Goal: Task Accomplishment & Management: Use online tool/utility

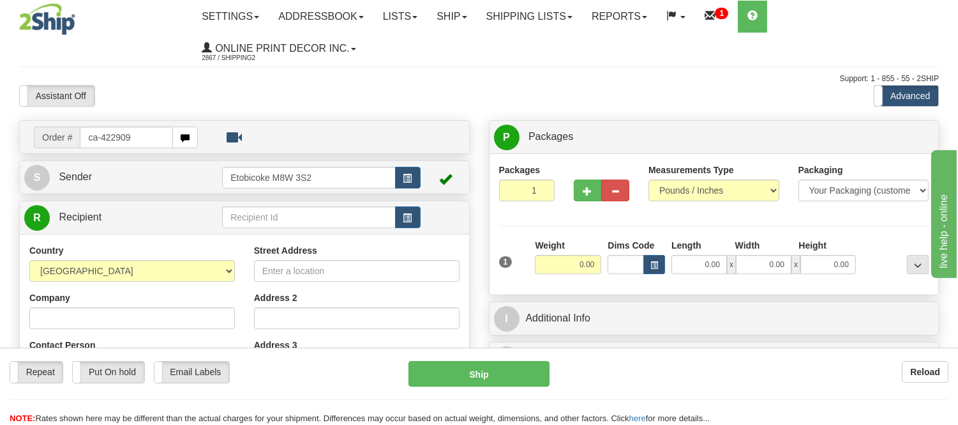
type input "ca-422909"
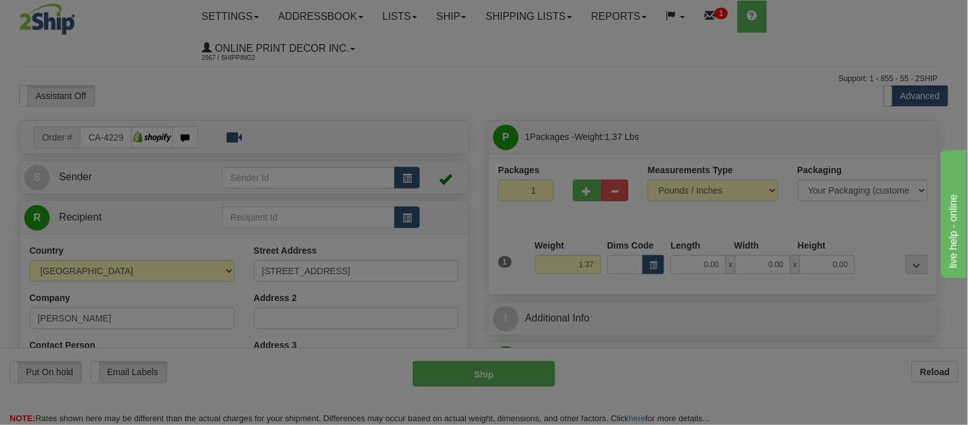
type input "[GEOGRAPHIC_DATA]"
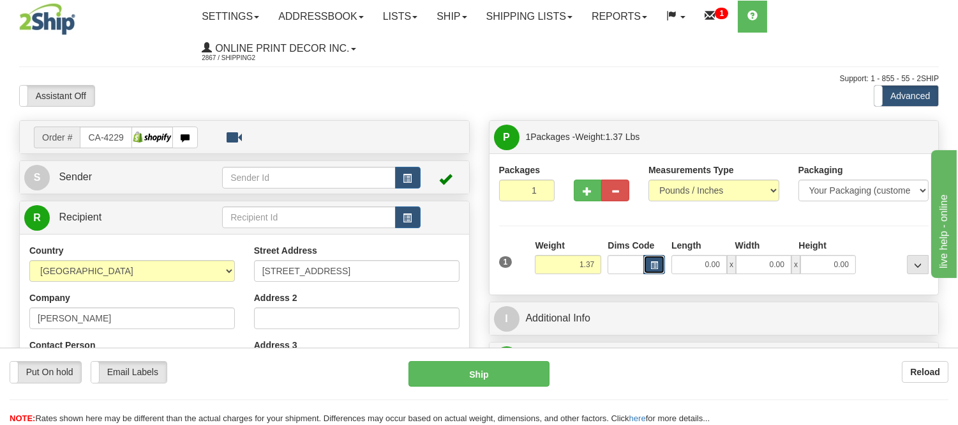
click at [658, 262] on span "button" at bounding box center [655, 265] width 8 height 7
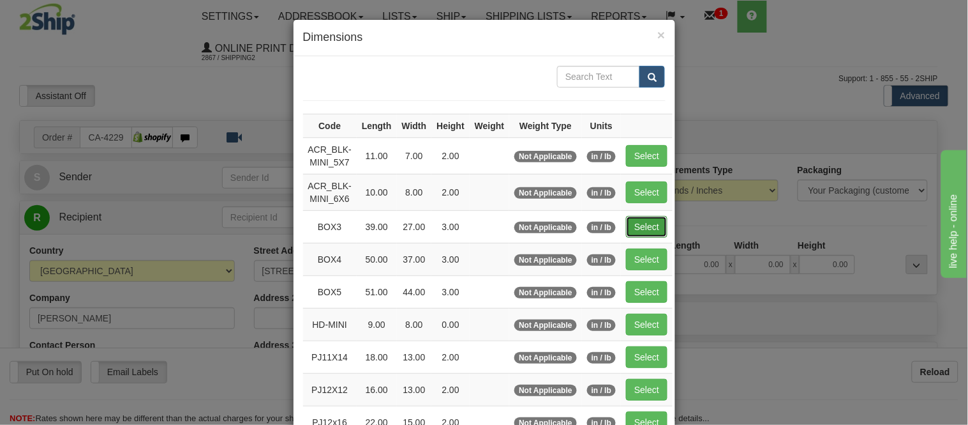
click at [628, 224] on button "Select" at bounding box center [646, 227] width 41 height 22
type input "BOX3"
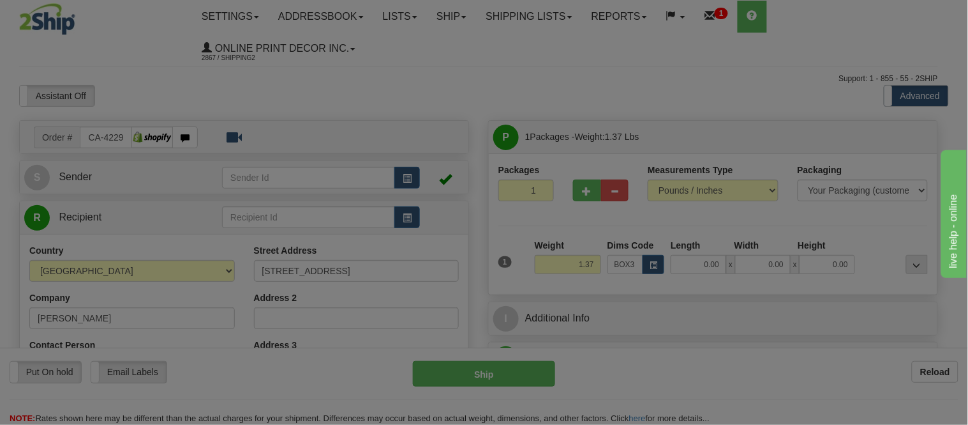
type input "39.00"
type input "27.00"
type input "3.00"
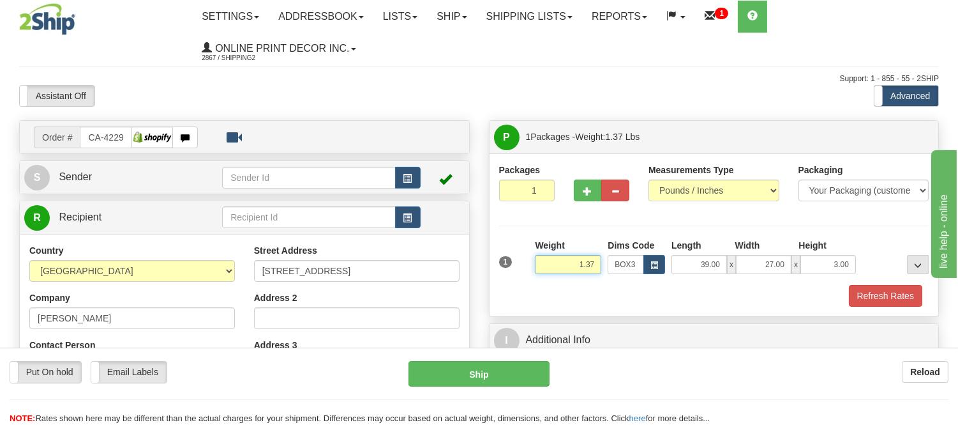
drag, startPoint x: 598, startPoint y: 264, endPoint x: 535, endPoint y: 266, distance: 63.2
click at [535, 266] on input "1.37" at bounding box center [568, 264] width 66 height 19
type input "8"
type input "7.98"
click at [854, 291] on button "Refresh Rates" at bounding box center [885, 296] width 73 height 22
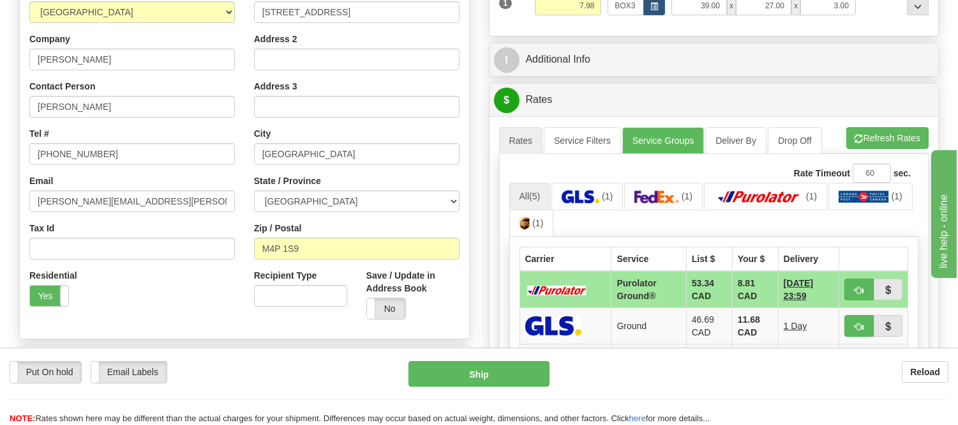
scroll to position [283, 0]
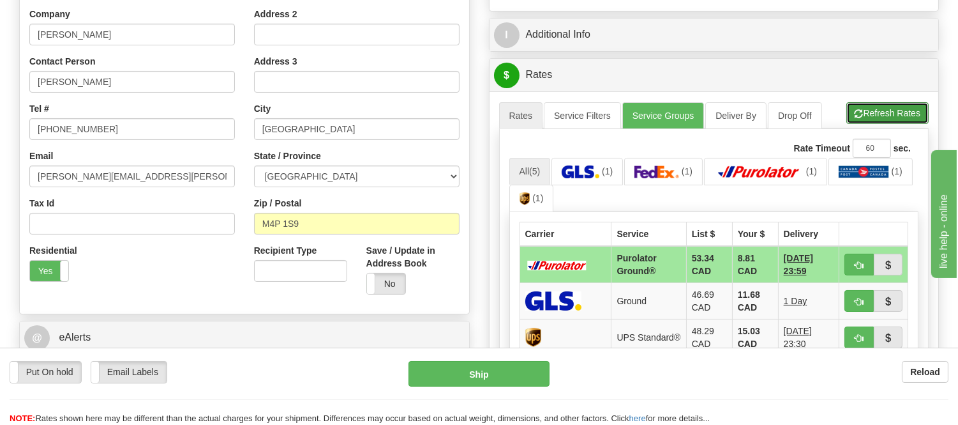
click at [887, 116] on button "Refresh Rates" at bounding box center [888, 113] width 82 height 22
click at [850, 272] on button "button" at bounding box center [859, 264] width 29 height 22
type input "260"
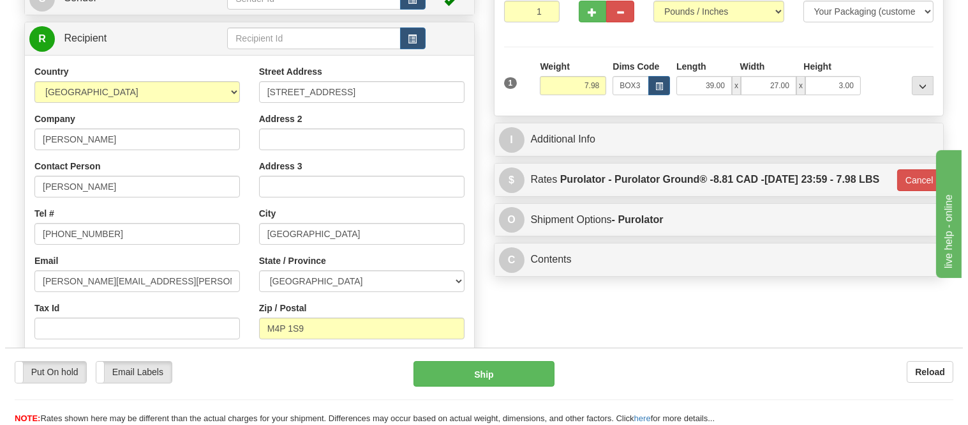
scroll to position [0, 0]
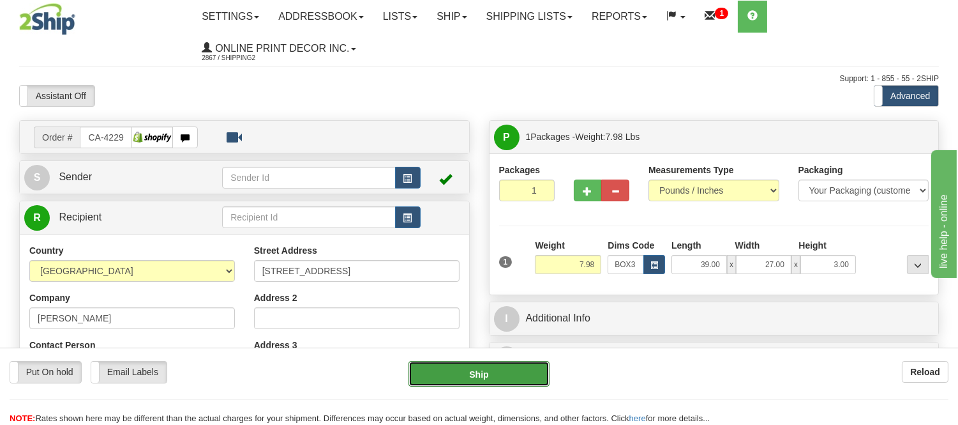
click at [458, 372] on button "Ship" at bounding box center [479, 374] width 140 height 26
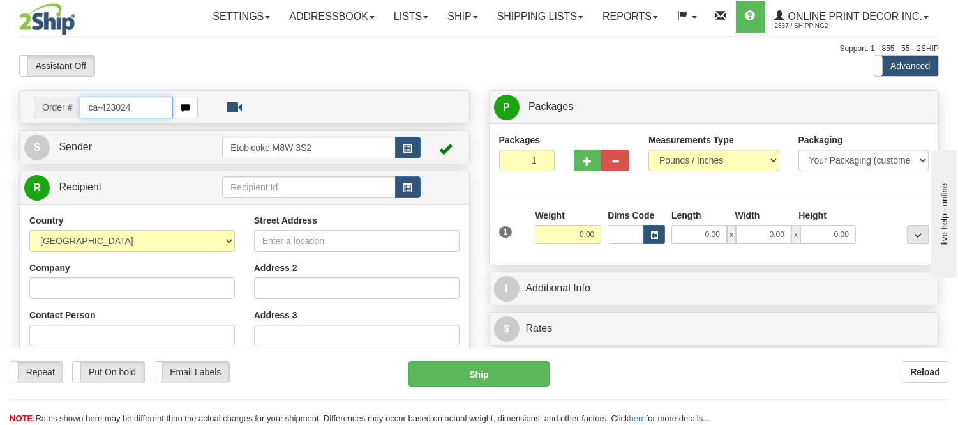
type input "ca-423024"
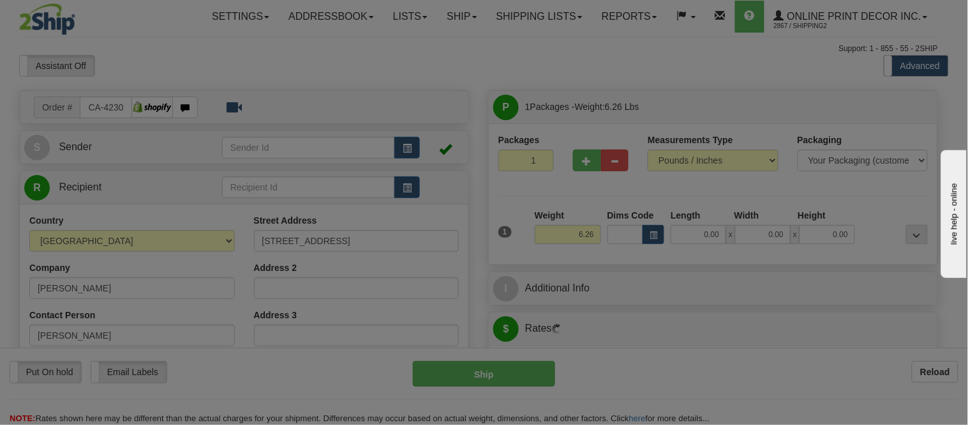
type input "WAWA"
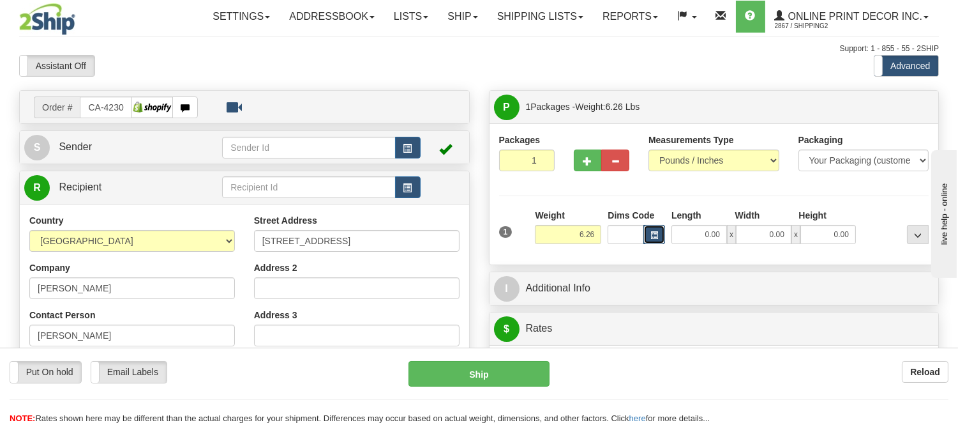
click at [661, 240] on button "button" at bounding box center [655, 234] width 22 height 19
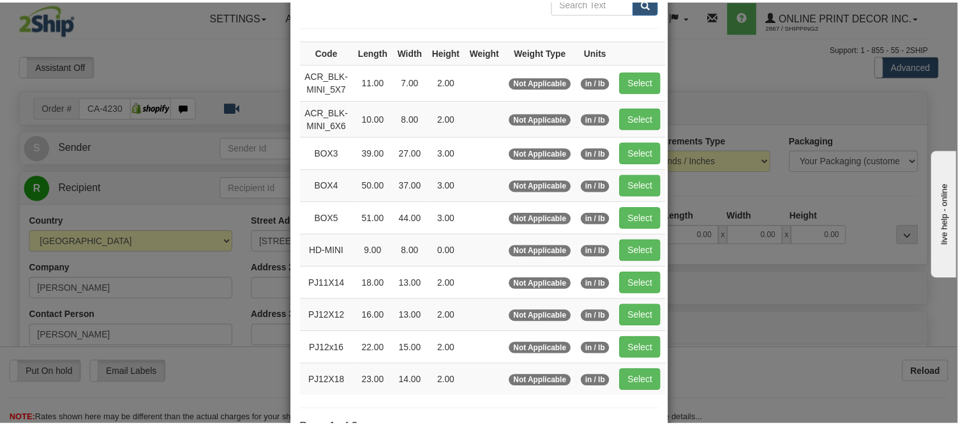
scroll to position [142, 0]
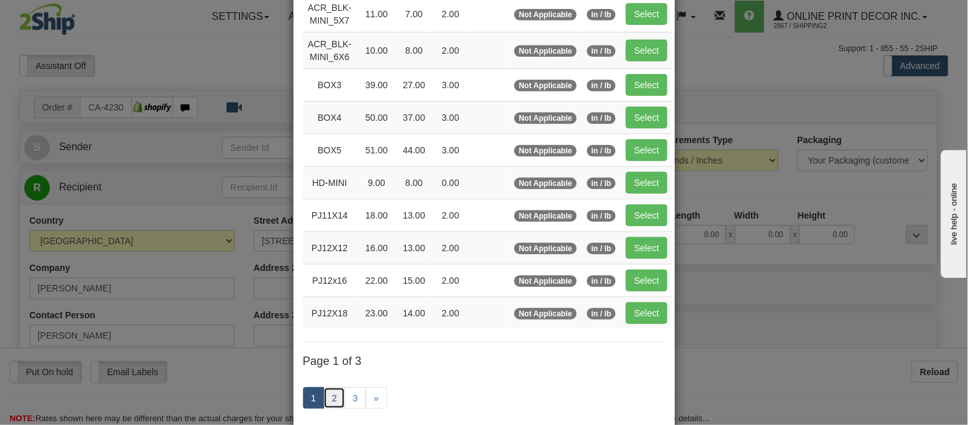
click at [324, 402] on link "2" at bounding box center [335, 398] width 22 height 22
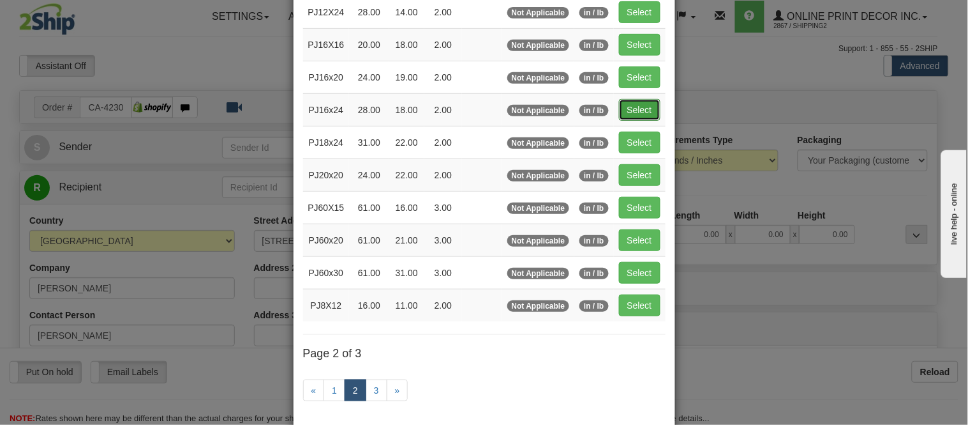
click at [631, 112] on button "Select" at bounding box center [639, 110] width 41 height 22
type input "PJ16x24"
type input "28.00"
type input "18.00"
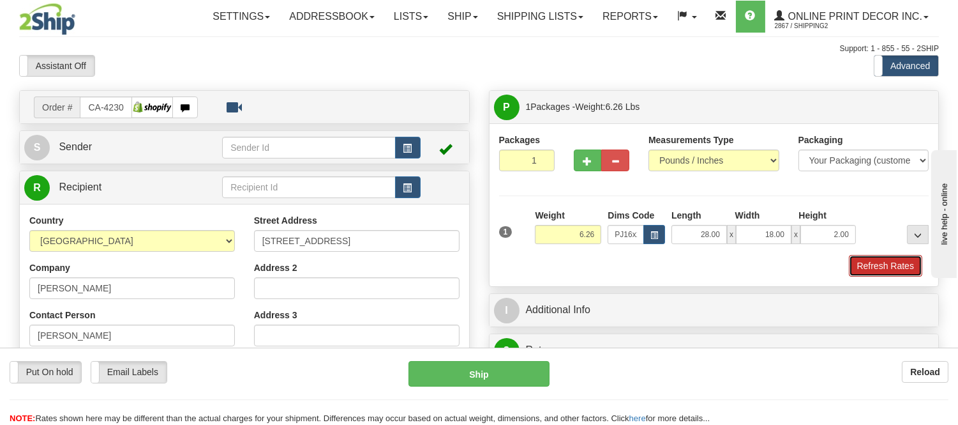
click at [877, 262] on button "Refresh Rates" at bounding box center [885, 266] width 73 height 22
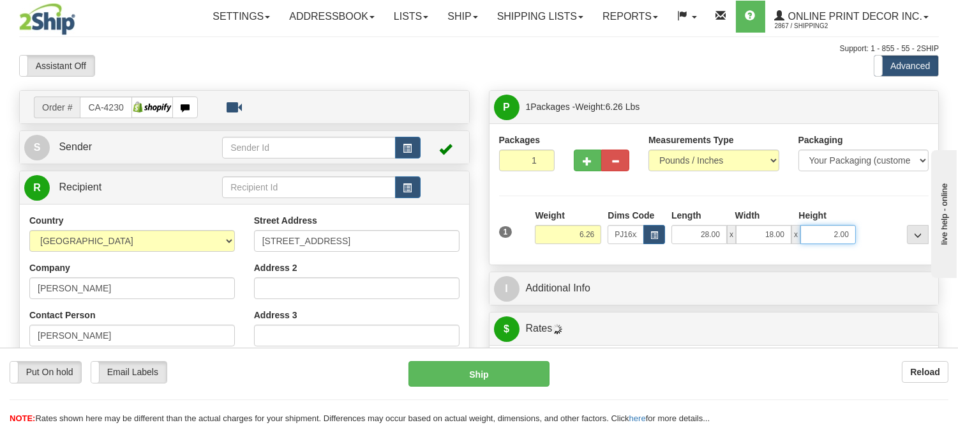
drag, startPoint x: 851, startPoint y: 233, endPoint x: 753, endPoint y: 221, distance: 98.4
click at [753, 221] on div "Length Width Height 28.00 x 18.00 x 2.00" at bounding box center [763, 226] width 191 height 35
click button "Delete" at bounding box center [0, 0] width 0 height 0
type input "4.00"
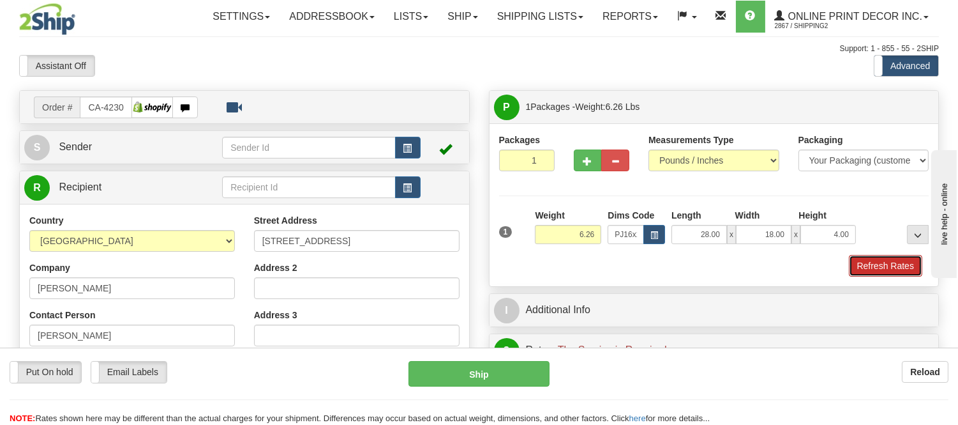
click at [884, 262] on button "Refresh Rates" at bounding box center [885, 266] width 73 height 22
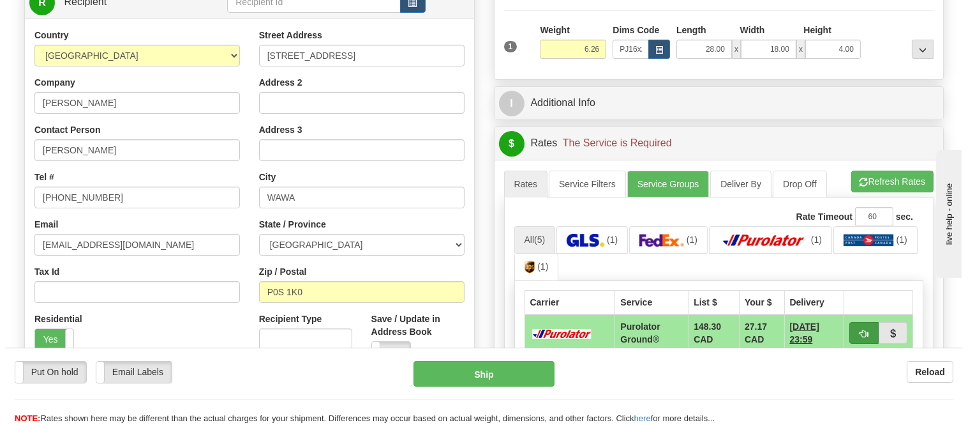
scroll to position [283, 0]
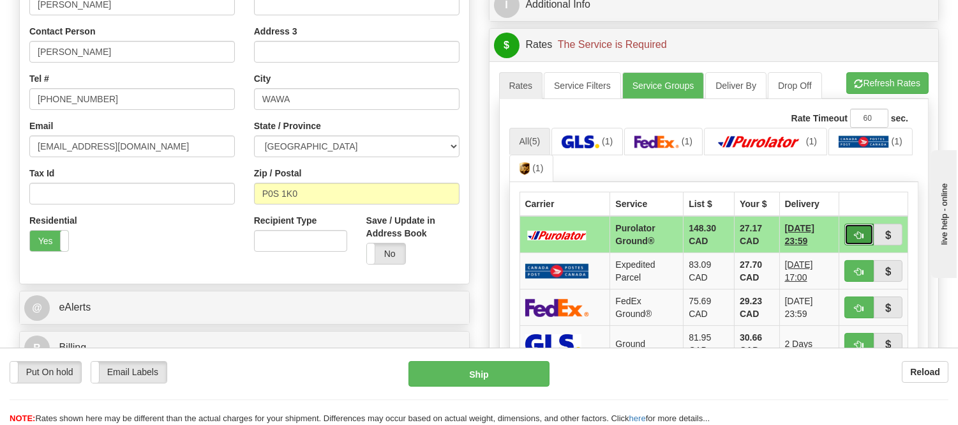
click at [861, 235] on span "button" at bounding box center [859, 235] width 9 height 8
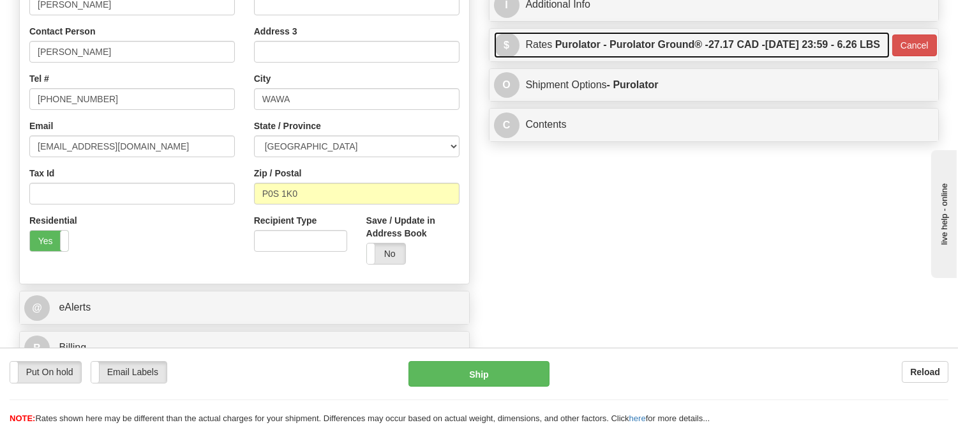
click at [797, 57] on label "Purolator - Purolator Ground® - 27.17 CAD - 09/17/2025 23:59 - 6.26 LBS" at bounding box center [717, 45] width 325 height 26
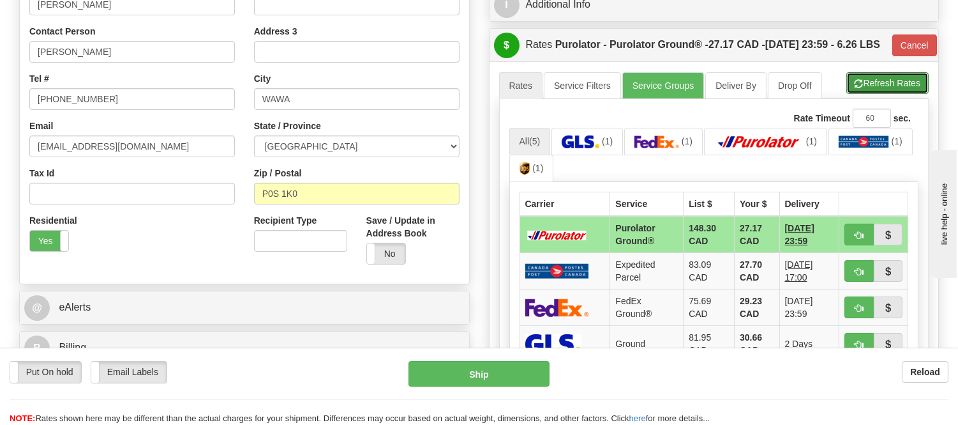
click at [890, 94] on button "Refresh Rates" at bounding box center [888, 83] width 82 height 22
type input "260"
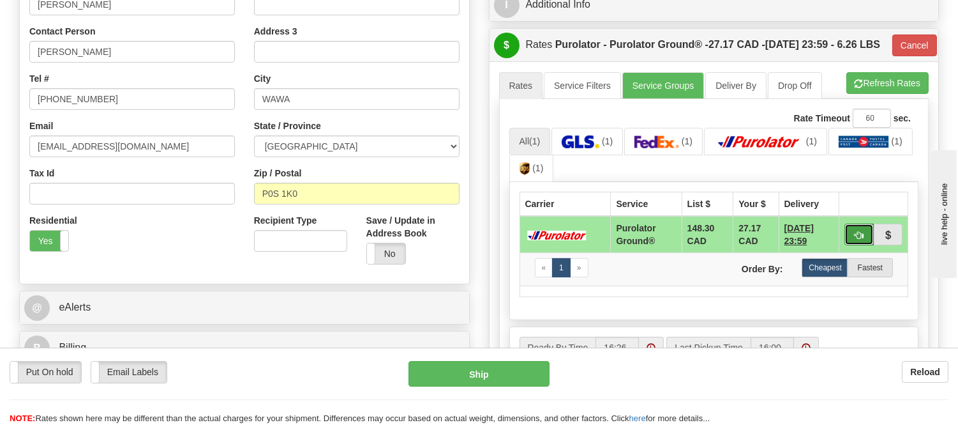
click at [864, 245] on button "button" at bounding box center [859, 234] width 29 height 22
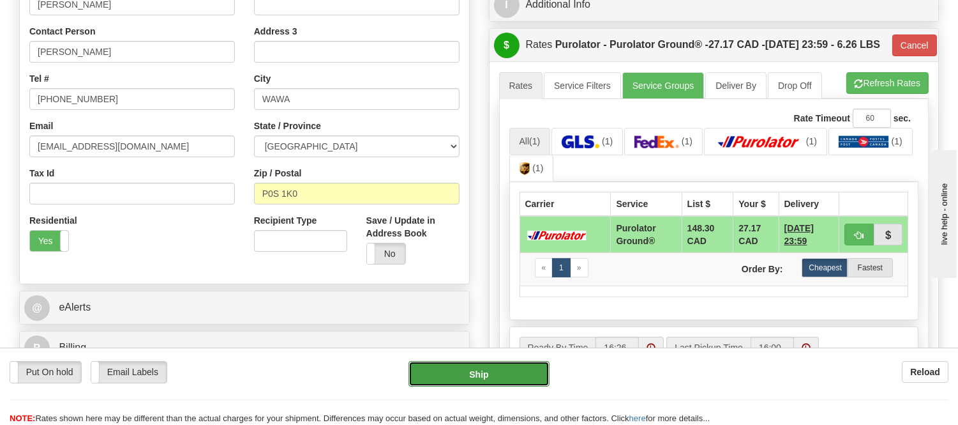
click at [534, 373] on button "Ship" at bounding box center [479, 374] width 140 height 26
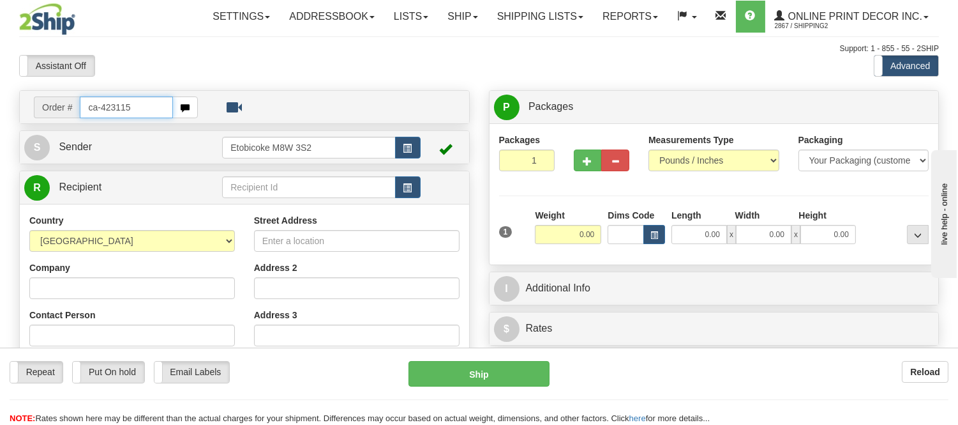
type input "ca-423115"
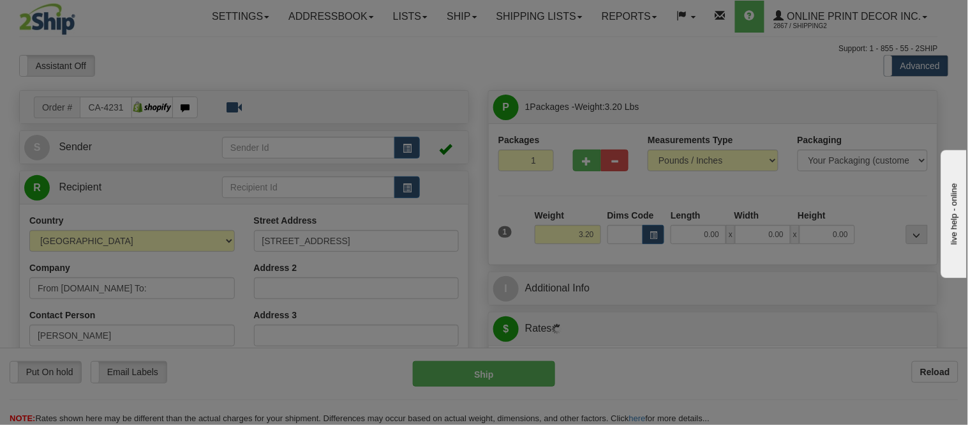
type input "[GEOGRAPHIC_DATA]"
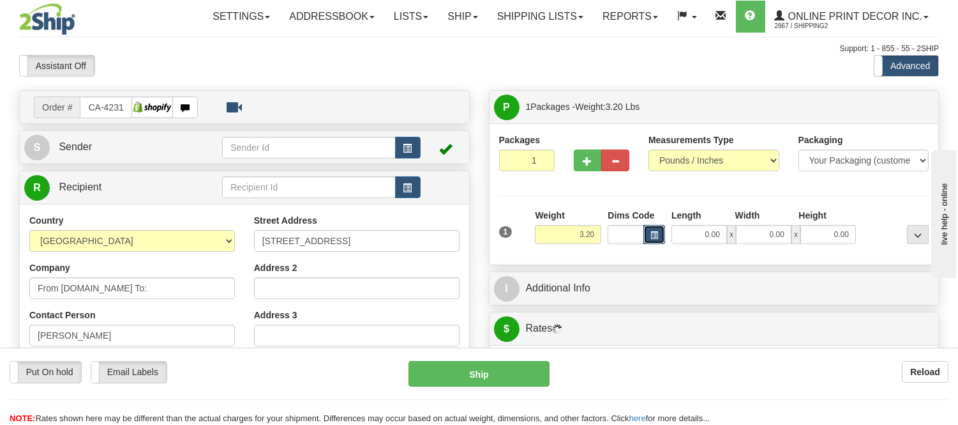
click at [659, 232] on button "button" at bounding box center [655, 234] width 22 height 19
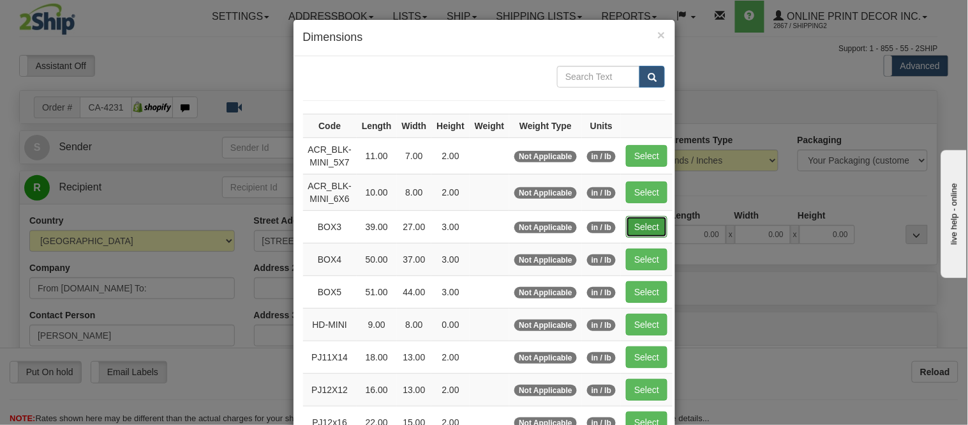
click at [632, 232] on button "Select" at bounding box center [646, 227] width 41 height 22
type input "BOX3"
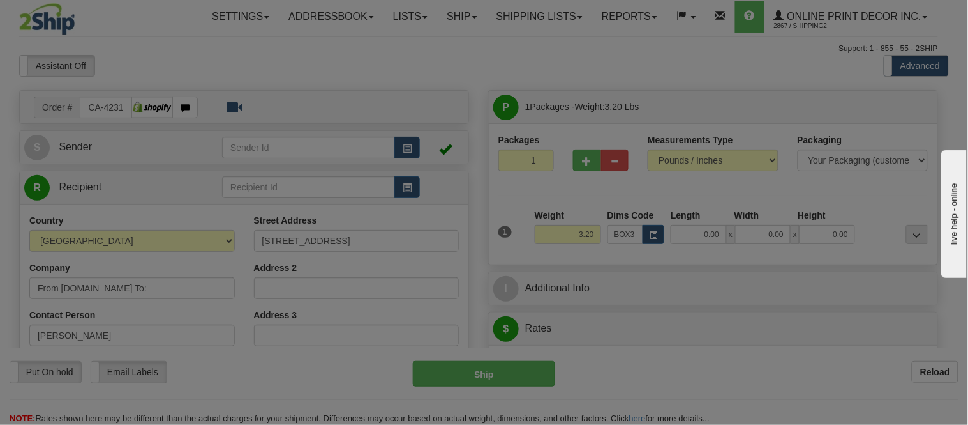
type input "39.00"
type input "27.00"
type input "3.00"
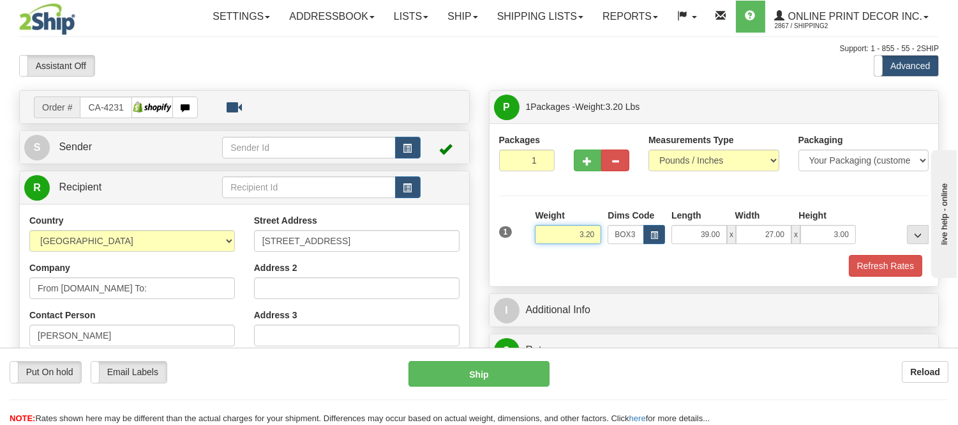
drag, startPoint x: 594, startPoint y: 227, endPoint x: 552, endPoint y: 230, distance: 42.9
click at [552, 230] on input "3.20" at bounding box center [568, 234] width 66 height 19
type input "7.98"
click at [859, 264] on button "Refresh Rates" at bounding box center [885, 266] width 73 height 22
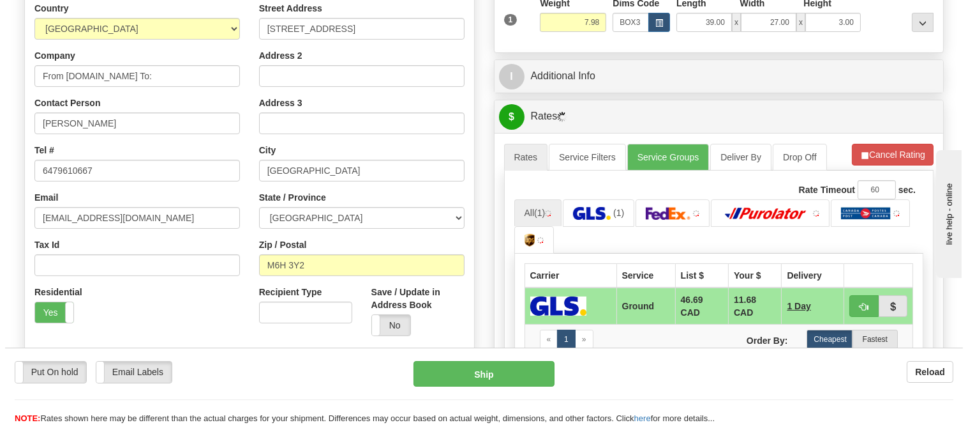
scroll to position [213, 0]
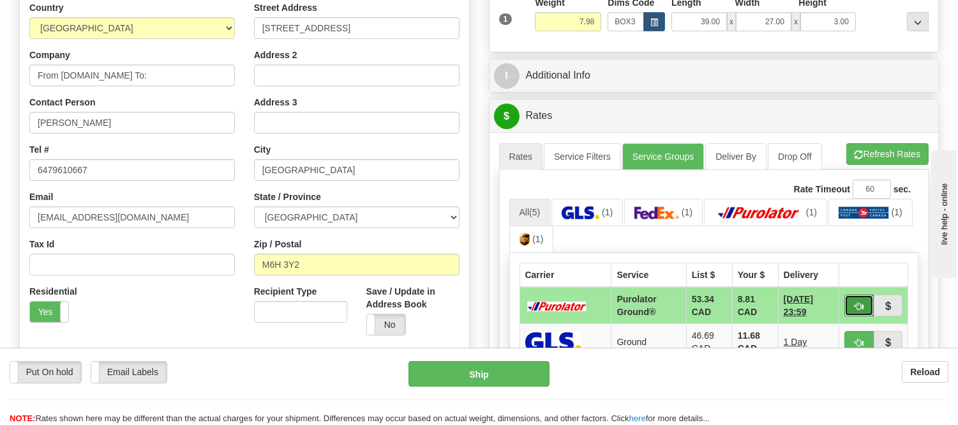
click at [850, 303] on button "button" at bounding box center [859, 305] width 29 height 22
type input "260"
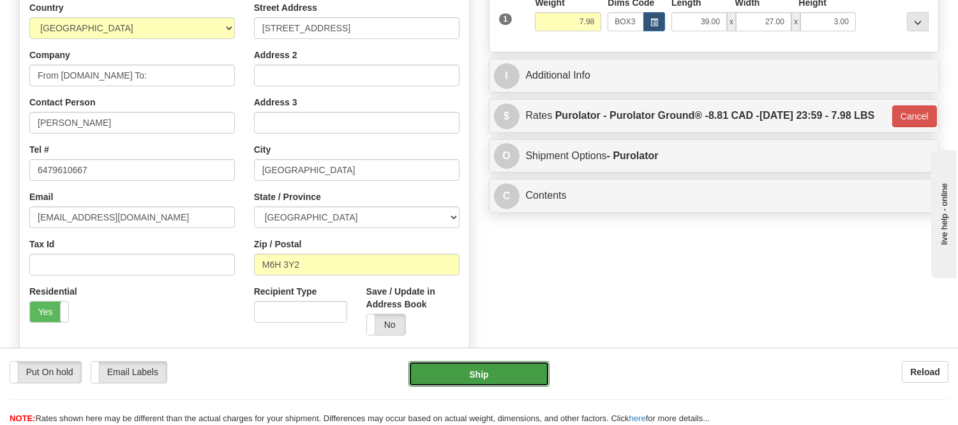
click at [536, 377] on button "Ship" at bounding box center [479, 374] width 140 height 26
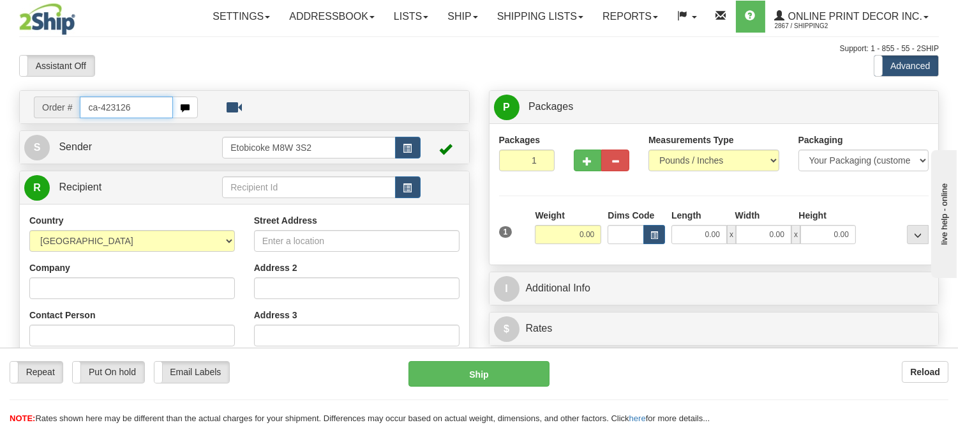
type input "ca-423126"
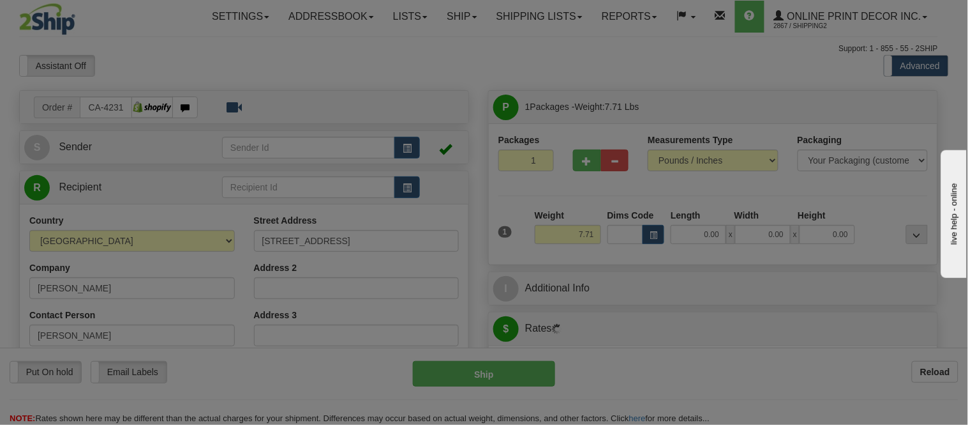
type input "MEDICINE HAT"
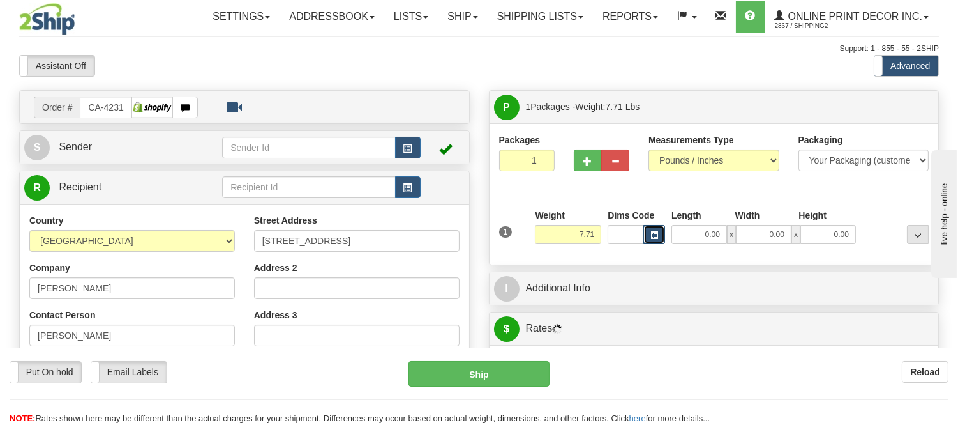
click at [649, 241] on button "button" at bounding box center [655, 234] width 22 height 19
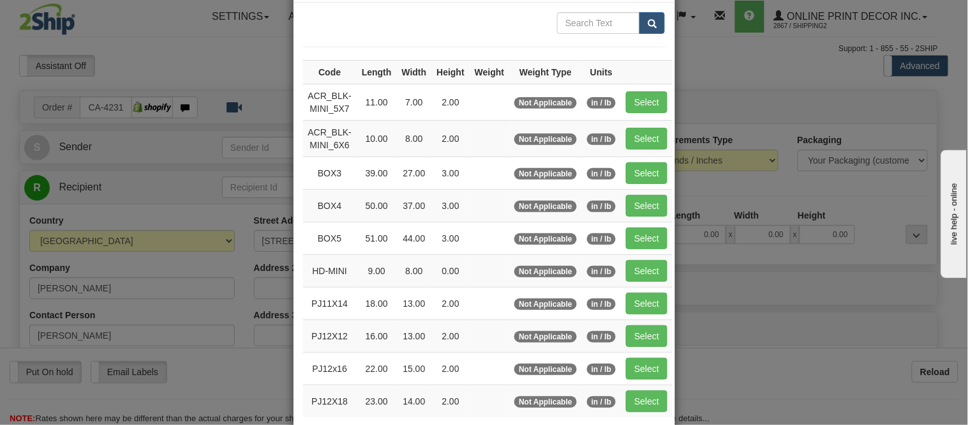
scroll to position [142, 0]
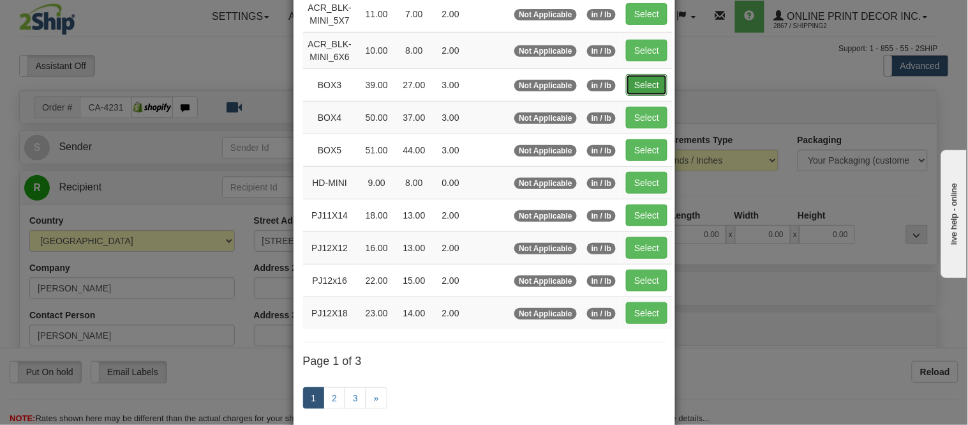
click at [645, 87] on button "Select" at bounding box center [646, 85] width 41 height 22
type input "BOX3"
type input "39.00"
type input "27.00"
type input "3.00"
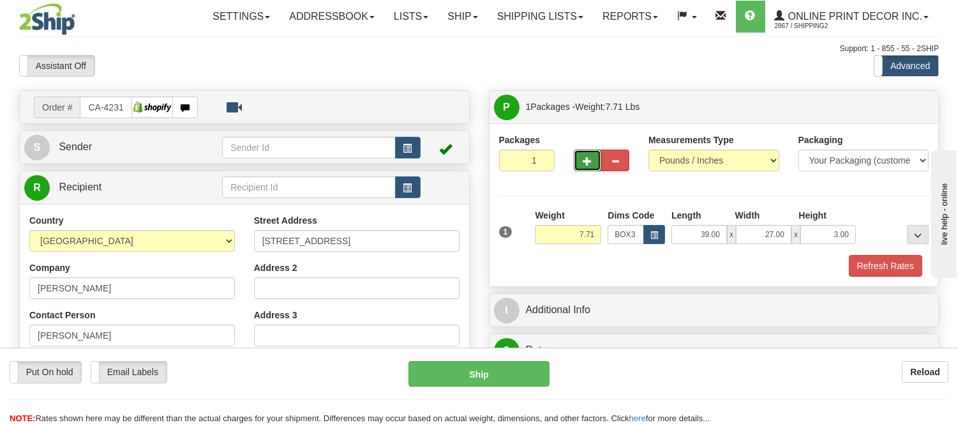
click at [590, 151] on button "button" at bounding box center [588, 160] width 28 height 22
radio input "true"
type input "2"
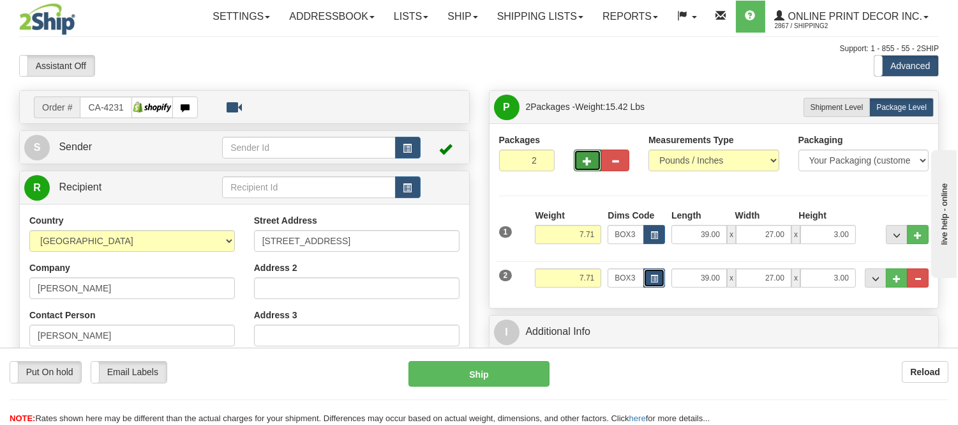
click at [658, 280] on span "button" at bounding box center [655, 278] width 8 height 7
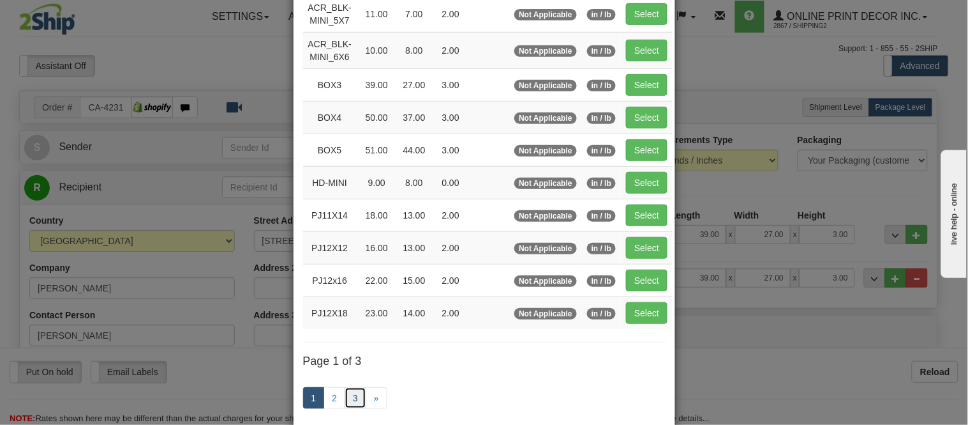
click at [345, 400] on link "3" at bounding box center [356, 398] width 22 height 22
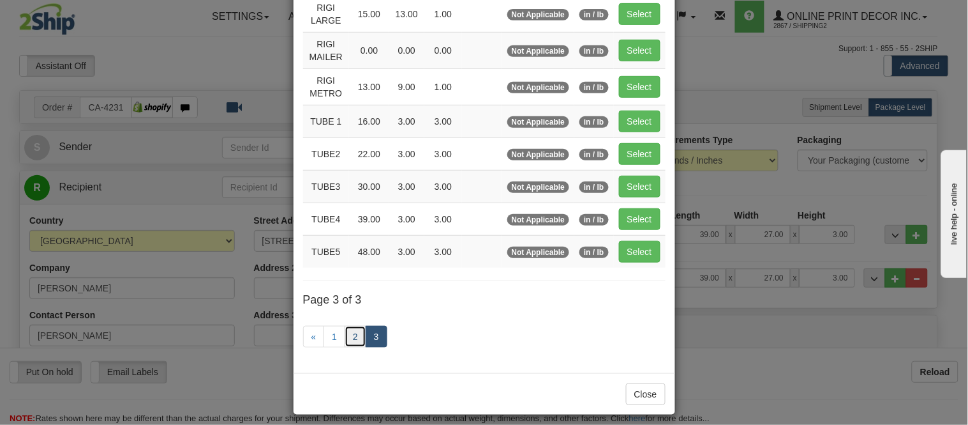
click at [351, 342] on link "2" at bounding box center [356, 337] width 22 height 22
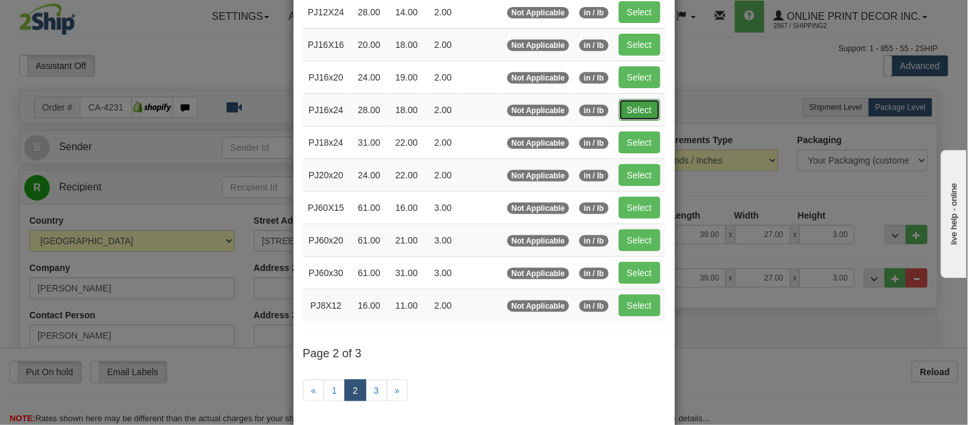
click at [622, 111] on button "Select" at bounding box center [639, 110] width 41 height 22
type input "PJ16x24"
type input "28.00"
type input "18.00"
type input "2.00"
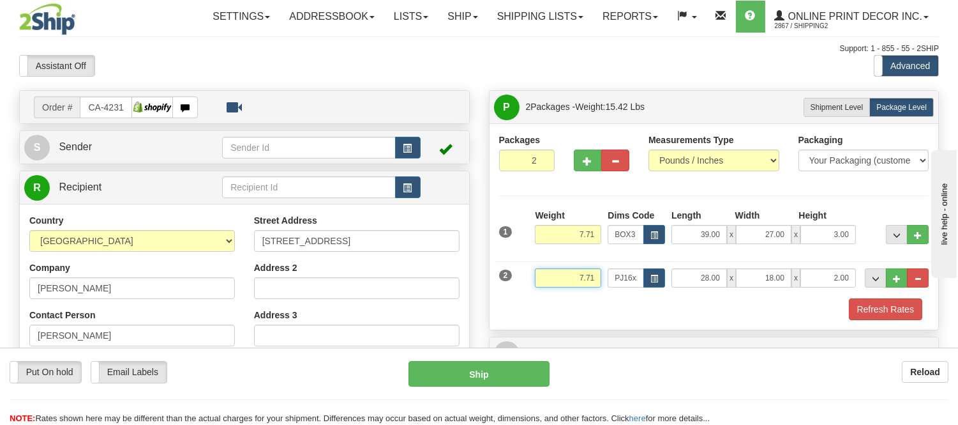
drag, startPoint x: 600, startPoint y: 277, endPoint x: 502, endPoint y: 276, distance: 98.3
click at [502, 276] on div "2 Weight 7.71 Dims Code PJ16x24 Length Width" at bounding box center [714, 276] width 437 height 43
click button "Delete" at bounding box center [0, 0] width 0 height 0
drag, startPoint x: 851, startPoint y: 273, endPoint x: 811, endPoint y: 292, distance: 44.0
click at [811, 292] on div "2 Weight 6.00 Dims Code PJ16x24 Length Width" at bounding box center [714, 276] width 437 height 43
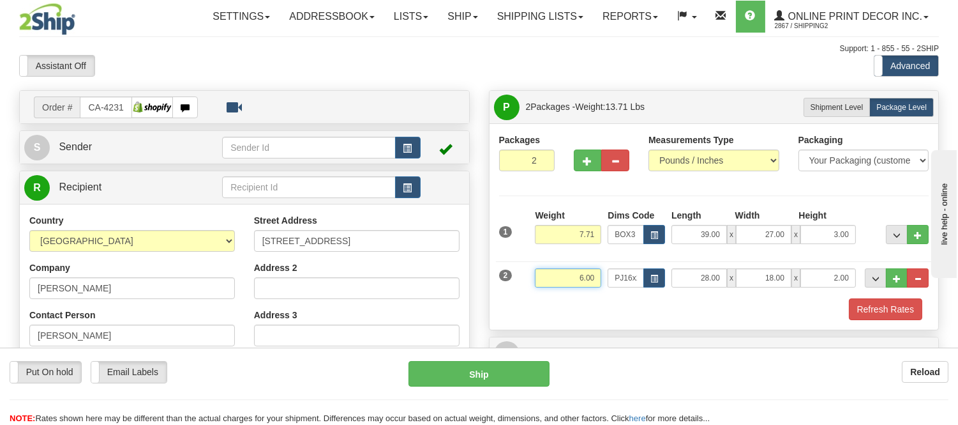
drag, startPoint x: 598, startPoint y: 279, endPoint x: 575, endPoint y: 280, distance: 23.6
click at [575, 280] on input "6.00" at bounding box center [568, 277] width 66 height 19
type input "6.98"
drag, startPoint x: 849, startPoint y: 281, endPoint x: 786, endPoint y: 279, distance: 63.2
click at [786, 279] on div "28.00 x 18.00 x 2.00" at bounding box center [764, 277] width 185 height 19
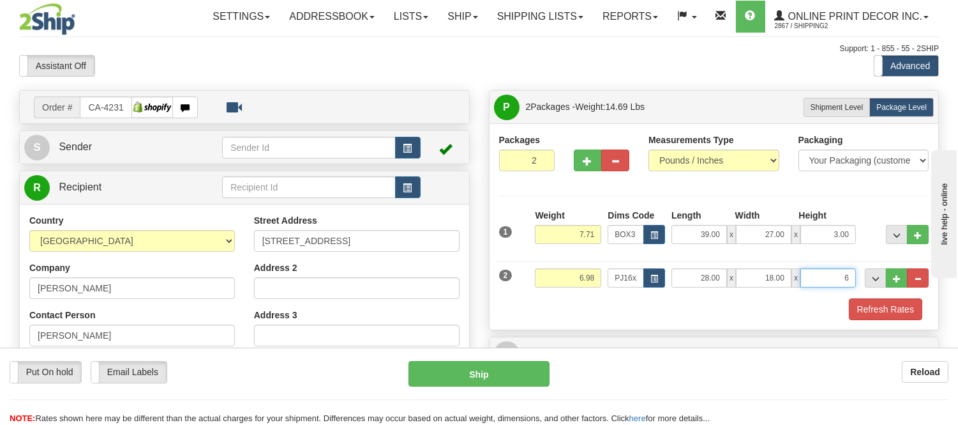
click button "Delete" at bounding box center [0, 0] width 0 height 0
type input "6.00"
click at [880, 306] on button "Refresh Rates" at bounding box center [885, 309] width 73 height 22
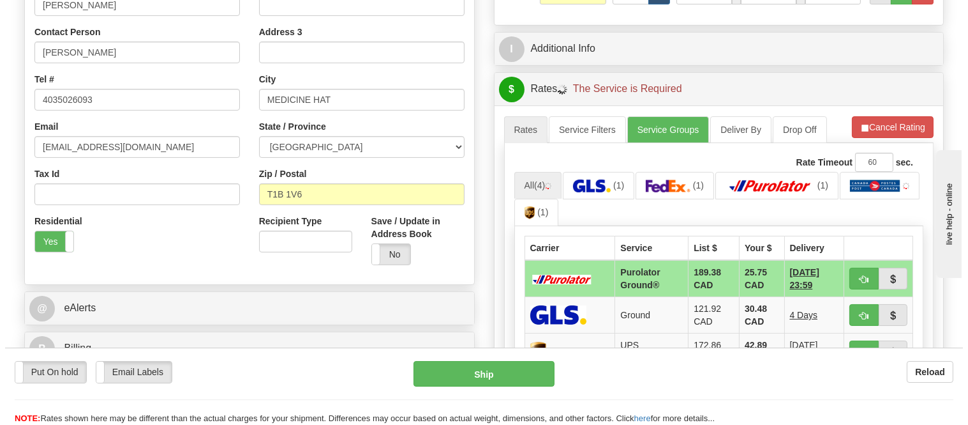
scroll to position [283, 0]
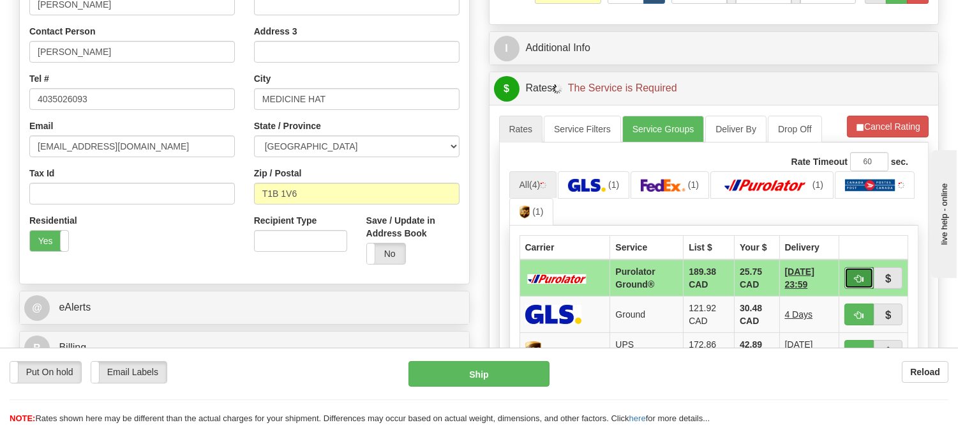
click at [861, 281] on span "button" at bounding box center [859, 279] width 9 height 8
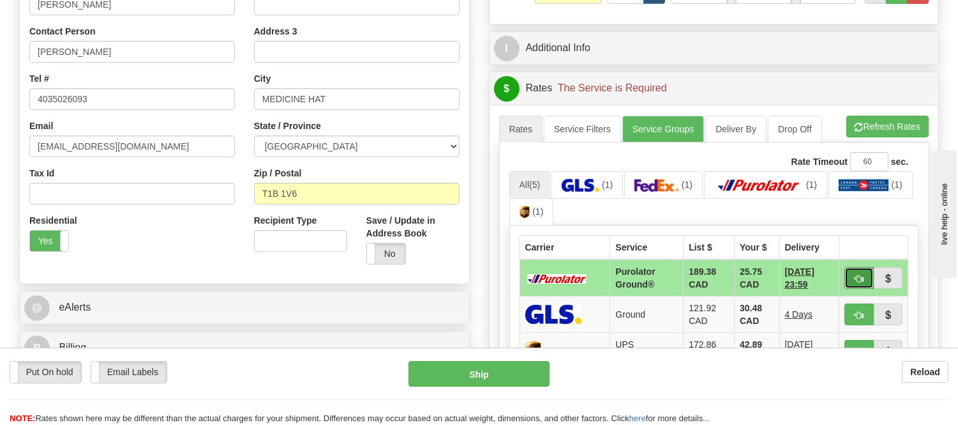
click at [850, 281] on button "button" at bounding box center [859, 278] width 29 height 22
type input "260"
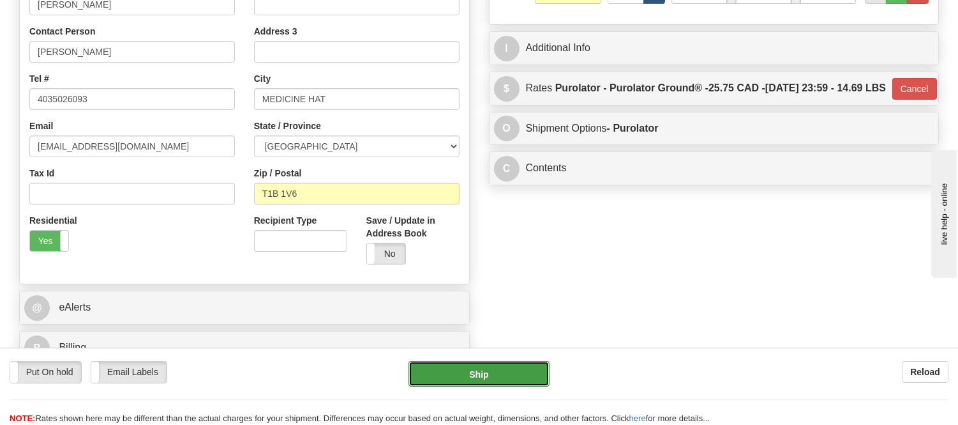
click at [538, 379] on button "Ship" at bounding box center [479, 374] width 140 height 26
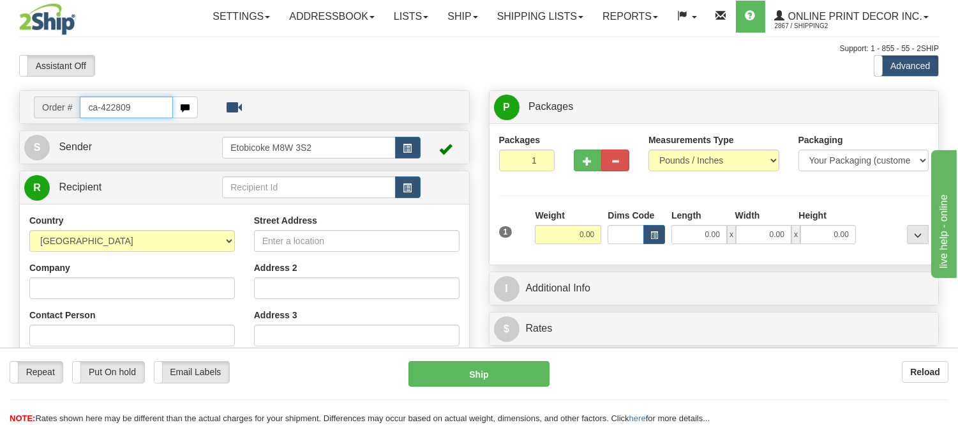
type input "ca-422809"
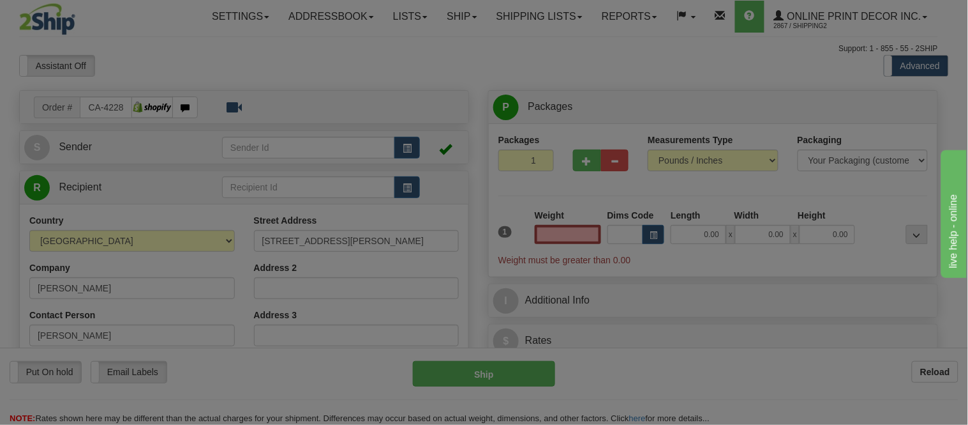
type input "CACHE BAY"
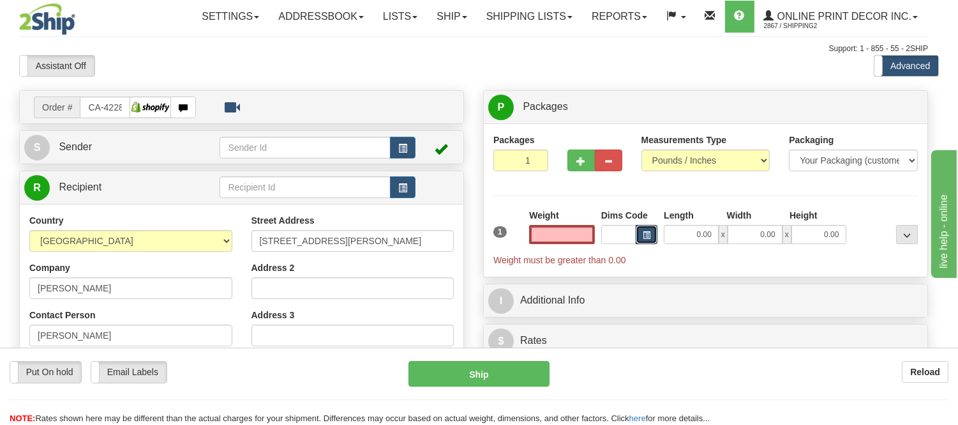
type input "0.00"
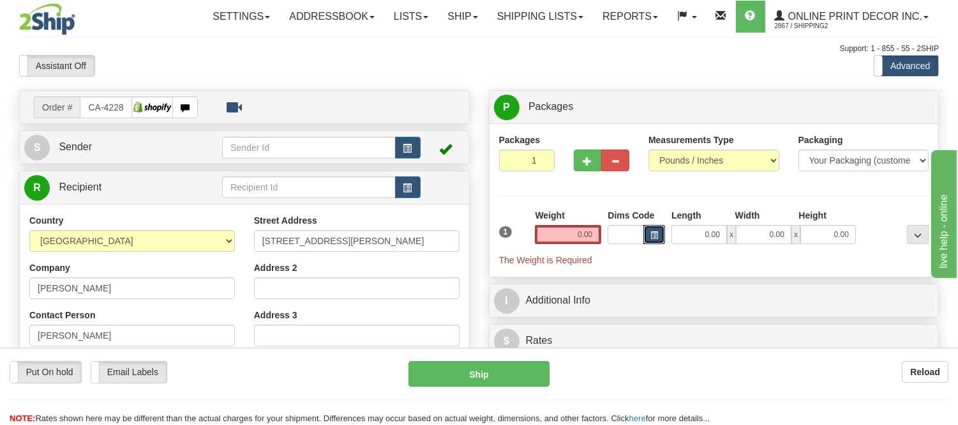
click at [661, 236] on button "button" at bounding box center [655, 234] width 22 height 19
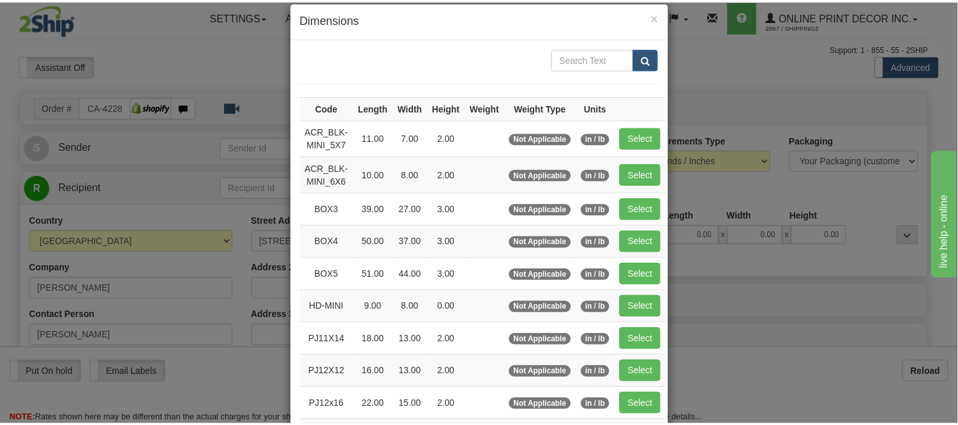
scroll to position [71, 0]
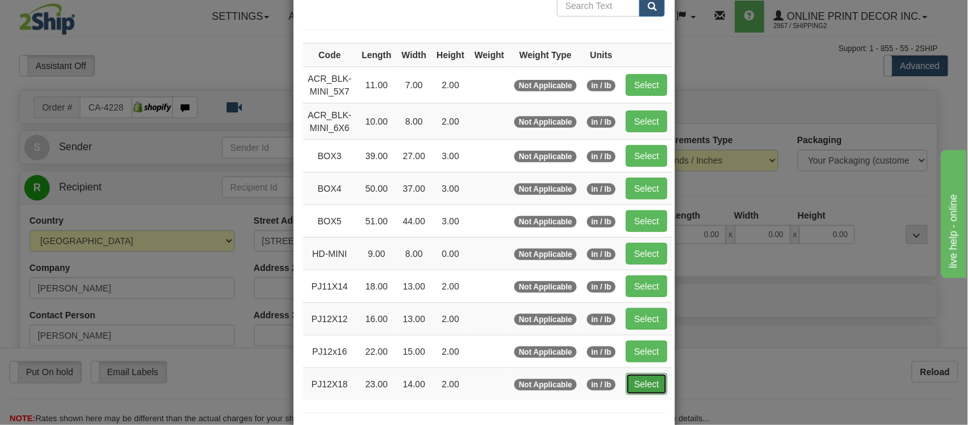
click at [626, 379] on button "Select" at bounding box center [646, 384] width 41 height 22
type input "PJ12X18"
type input "23.00"
type input "14.00"
type input "2.00"
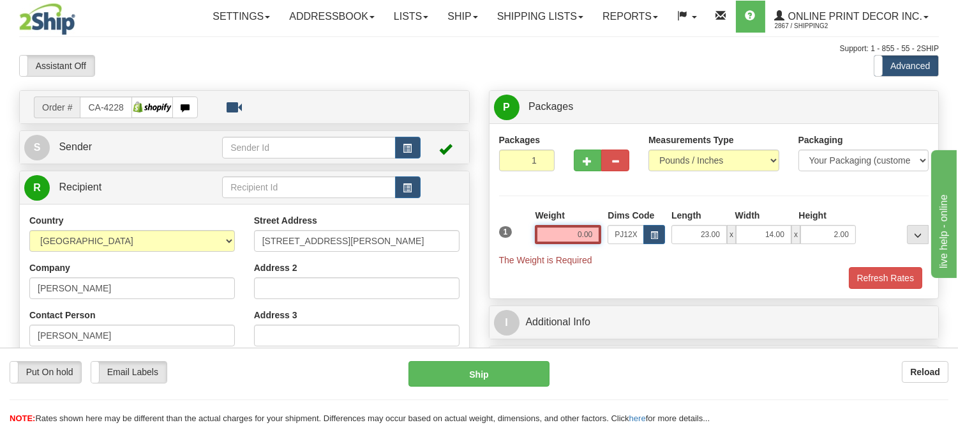
drag, startPoint x: 592, startPoint y: 232, endPoint x: 543, endPoint y: 220, distance: 50.2
click at [543, 220] on div "Weight 0.00" at bounding box center [568, 226] width 66 height 35
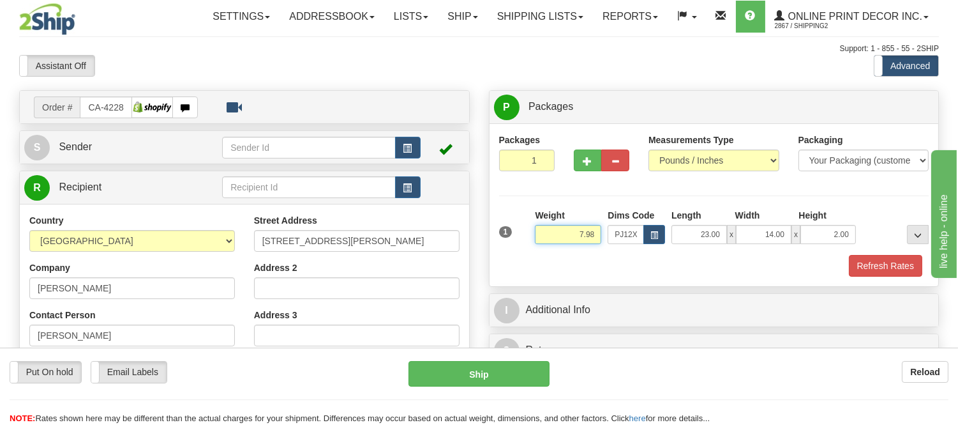
type input "7.98"
drag, startPoint x: 847, startPoint y: 232, endPoint x: 807, endPoint y: 249, distance: 43.2
click at [807, 249] on div "1 Weight 7.98 Dims Code x x" at bounding box center [714, 231] width 437 height 45
click button "Delete" at bounding box center [0, 0] width 0 height 0
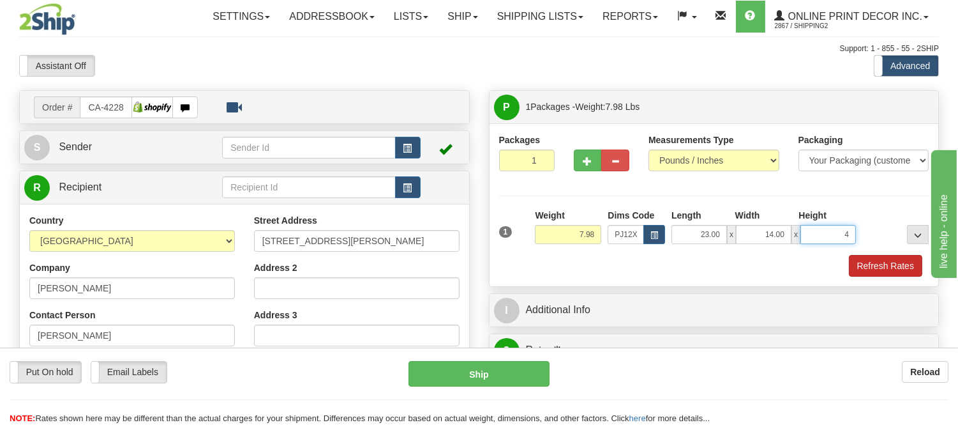
type input "4.00"
click at [881, 269] on button "Refresh Rates" at bounding box center [885, 266] width 73 height 22
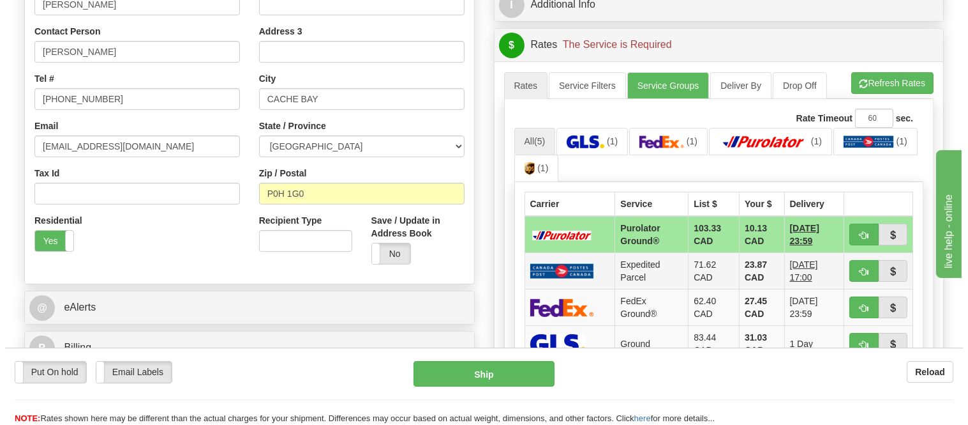
scroll to position [354, 0]
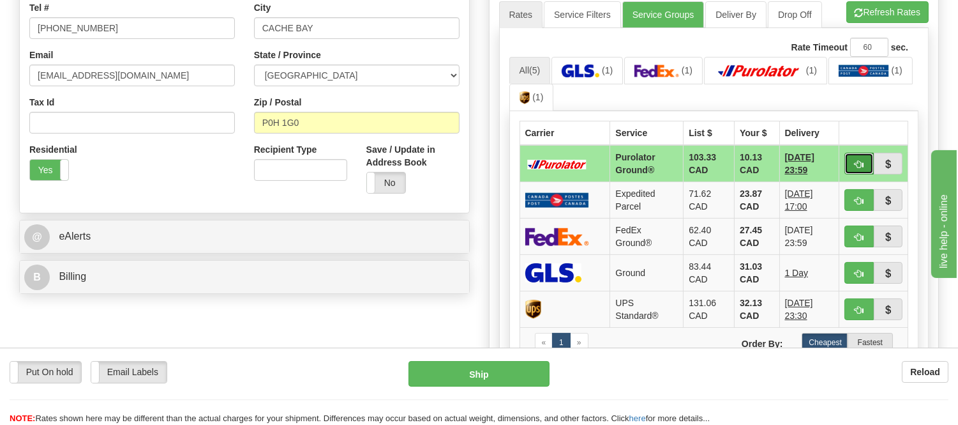
click at [857, 160] on span "button" at bounding box center [859, 164] width 9 height 8
type input "260"
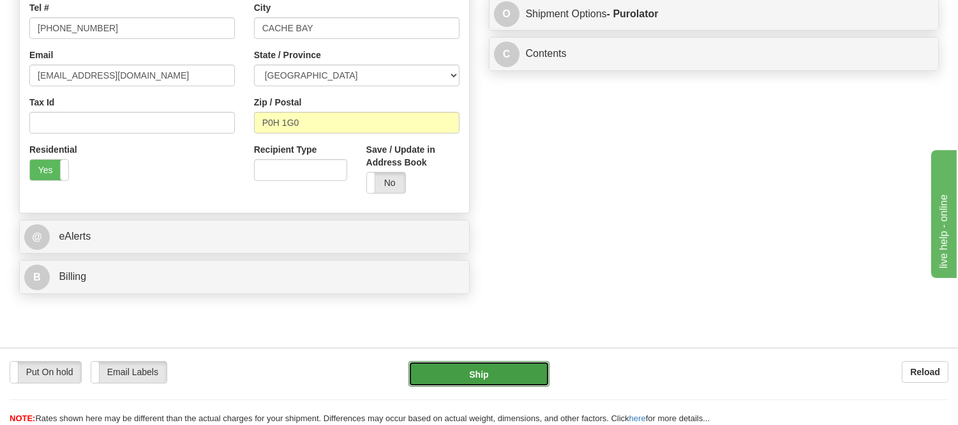
click at [544, 372] on button "Ship" at bounding box center [479, 374] width 140 height 26
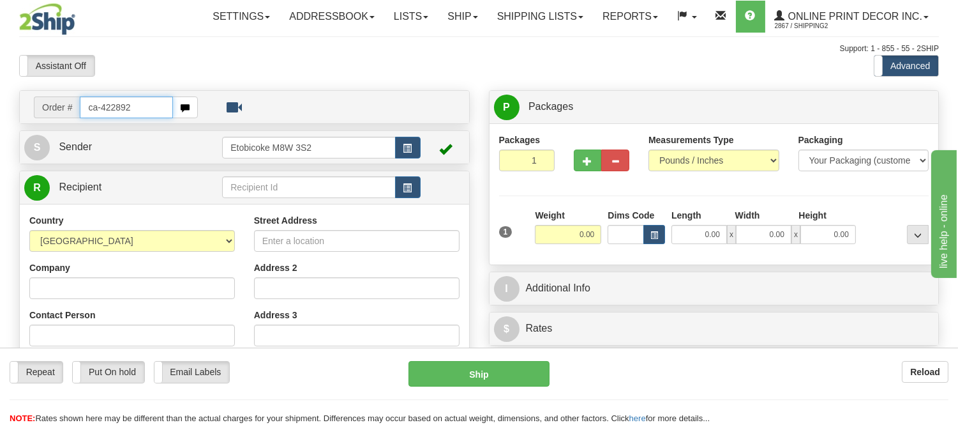
type input "ca-422892"
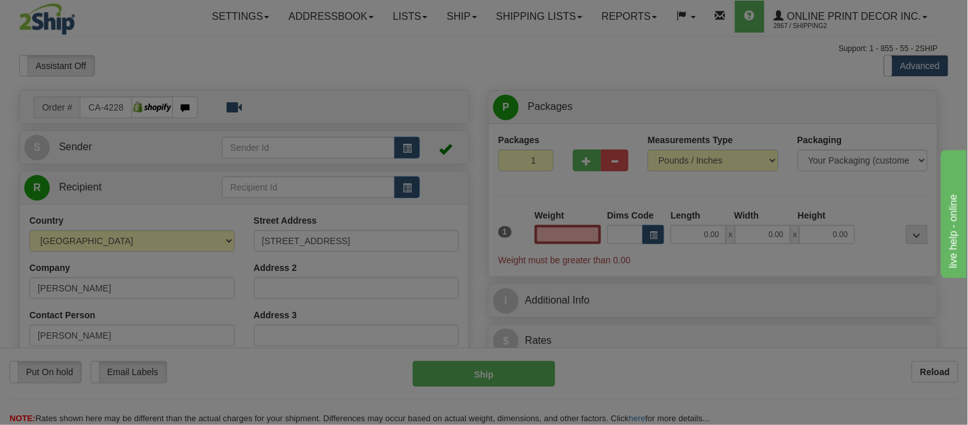
type input "[PERSON_NAME]-DES-ORMEAUX"
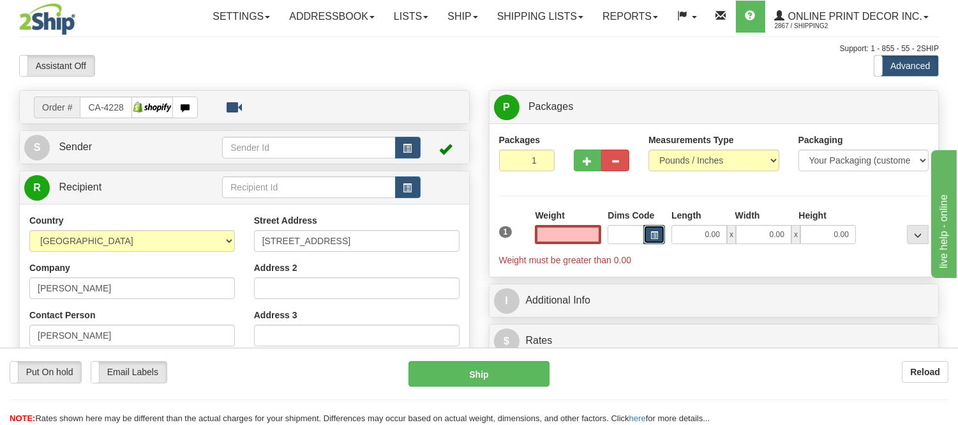
type input "0.00"
click at [652, 234] on span "button" at bounding box center [655, 235] width 8 height 7
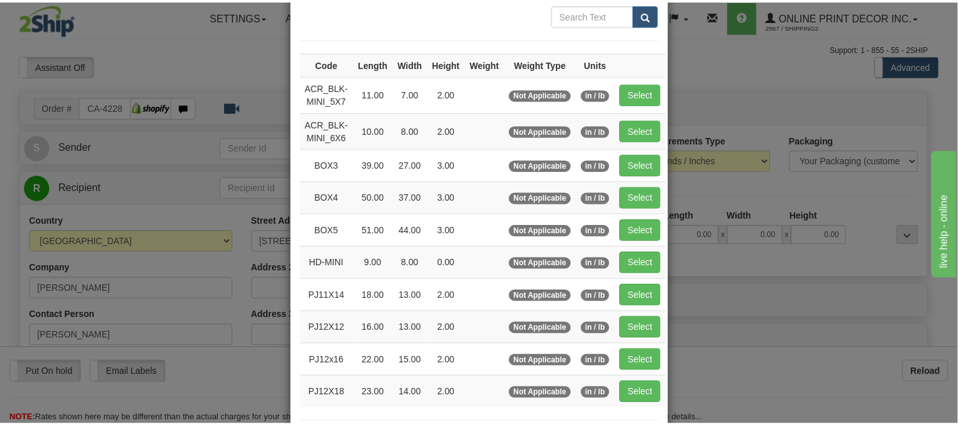
scroll to position [142, 0]
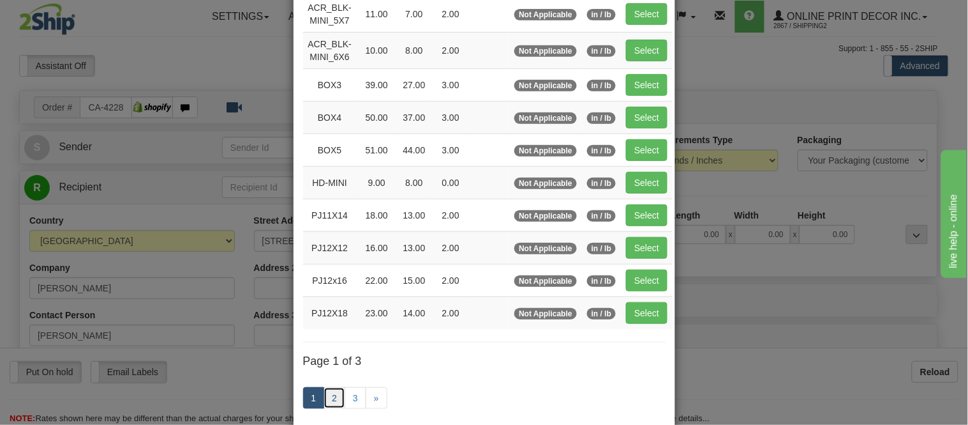
click at [335, 398] on link "2" at bounding box center [335, 398] width 22 height 22
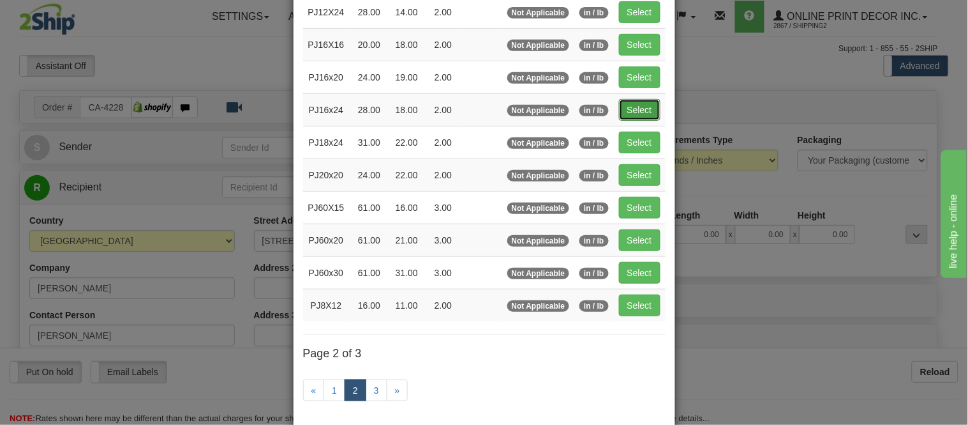
click at [643, 109] on button "Select" at bounding box center [639, 110] width 41 height 22
type input "PJ16x24"
type input "28.00"
type input "18.00"
type input "2.00"
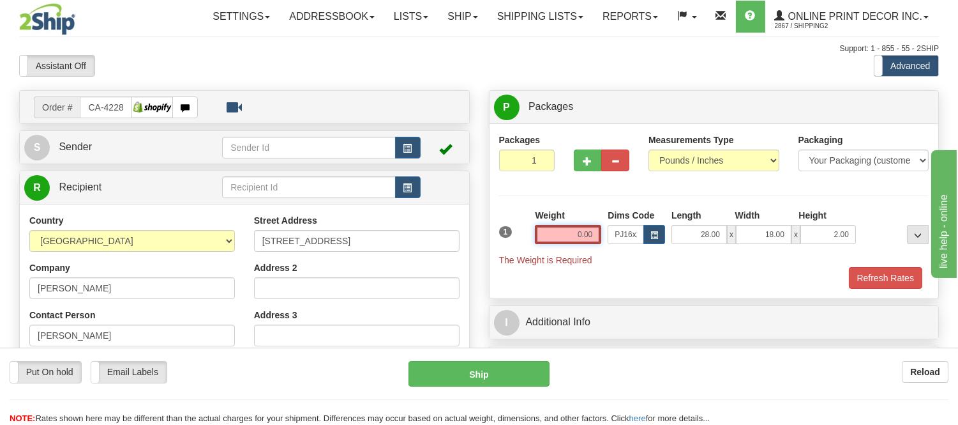
drag, startPoint x: 595, startPoint y: 234, endPoint x: 540, endPoint y: 232, distance: 54.9
click at [540, 232] on input "0.00" at bounding box center [568, 234] width 66 height 19
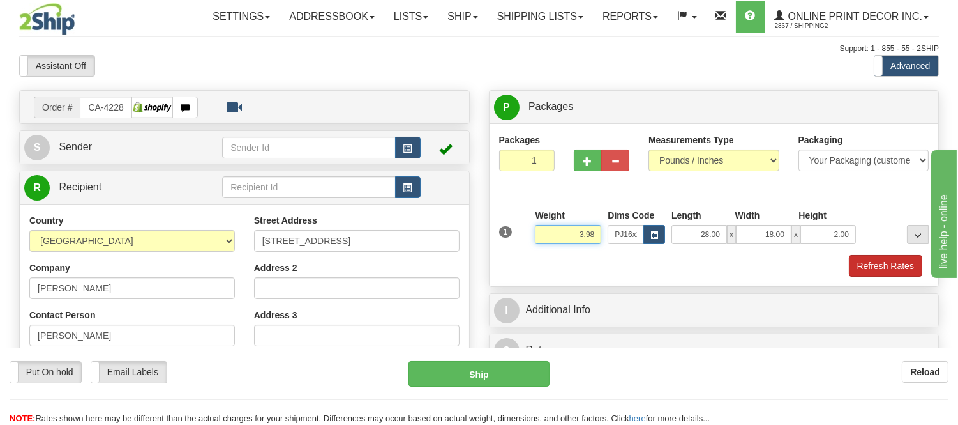
type input "3.98"
click at [879, 264] on button "Refresh Rates" at bounding box center [885, 266] width 73 height 22
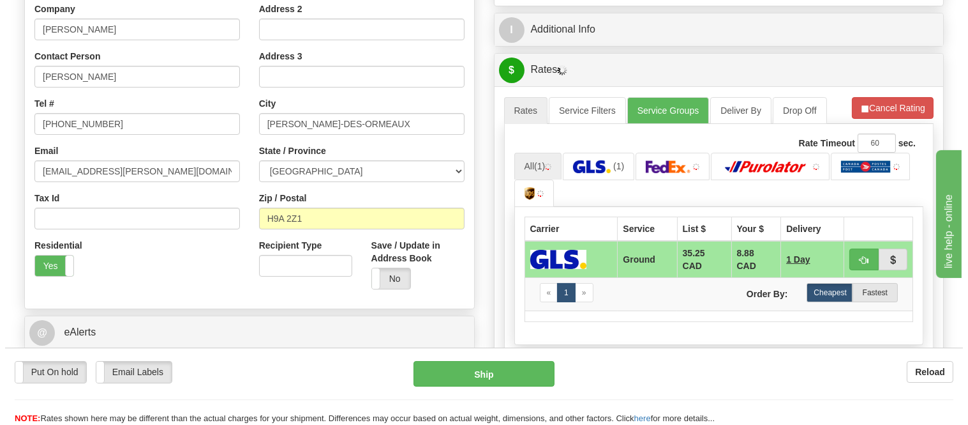
scroll to position [267, 0]
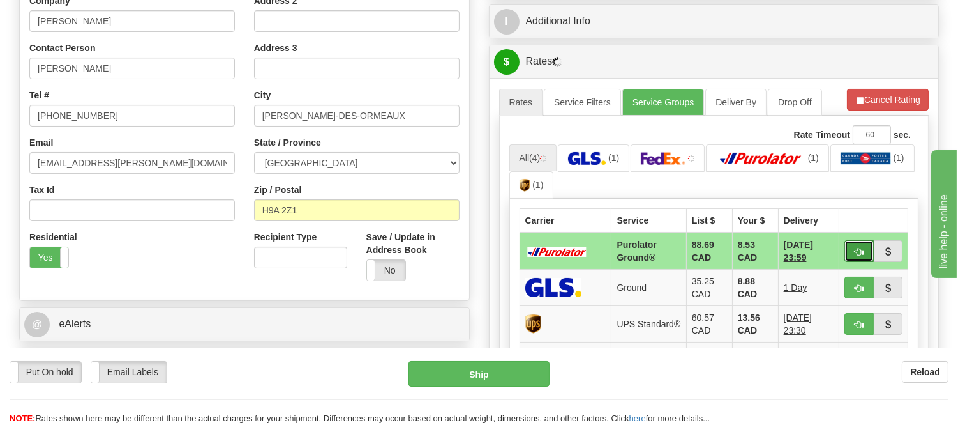
click at [850, 249] on button "button" at bounding box center [859, 251] width 29 height 22
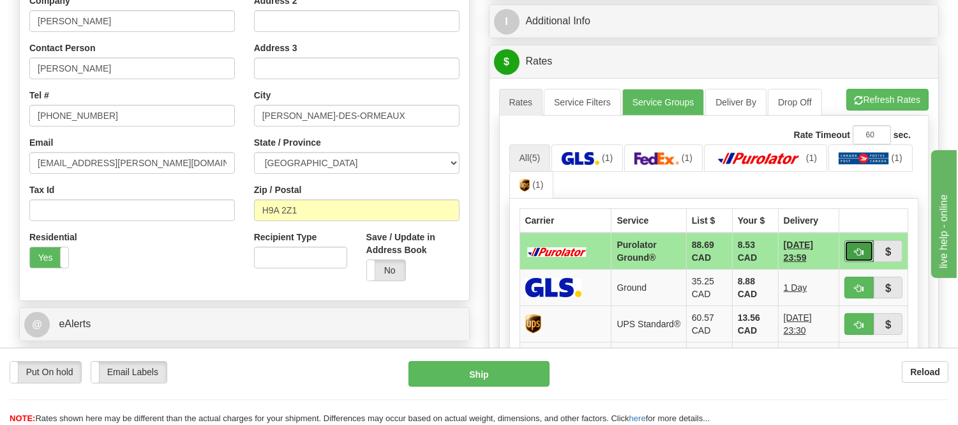
click at [858, 251] on span "button" at bounding box center [859, 252] width 9 height 8
type input "260"
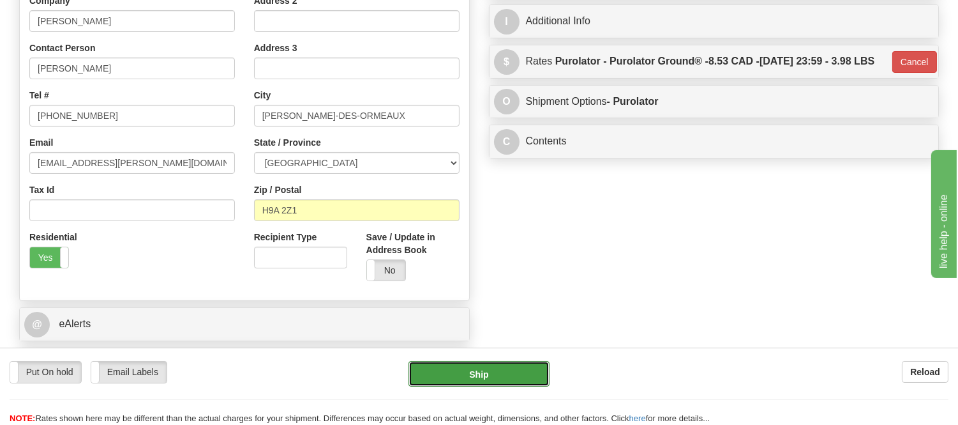
click at [520, 377] on button "Ship" at bounding box center [479, 374] width 140 height 26
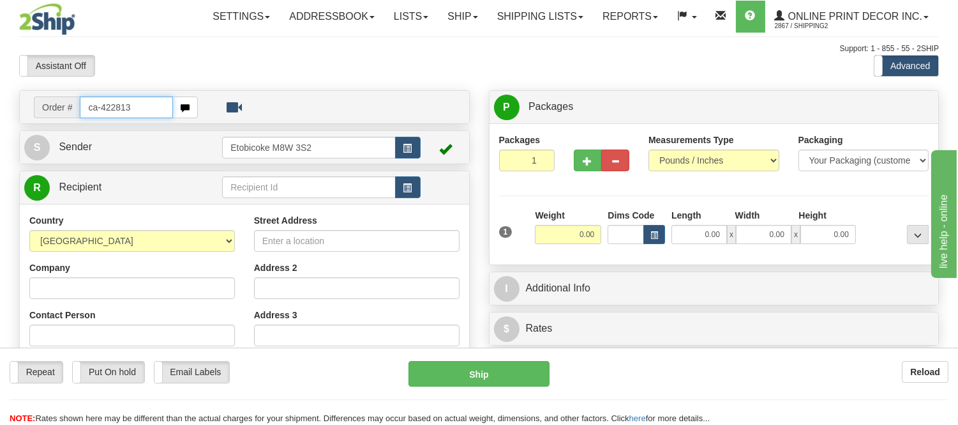
type input "ca-422813"
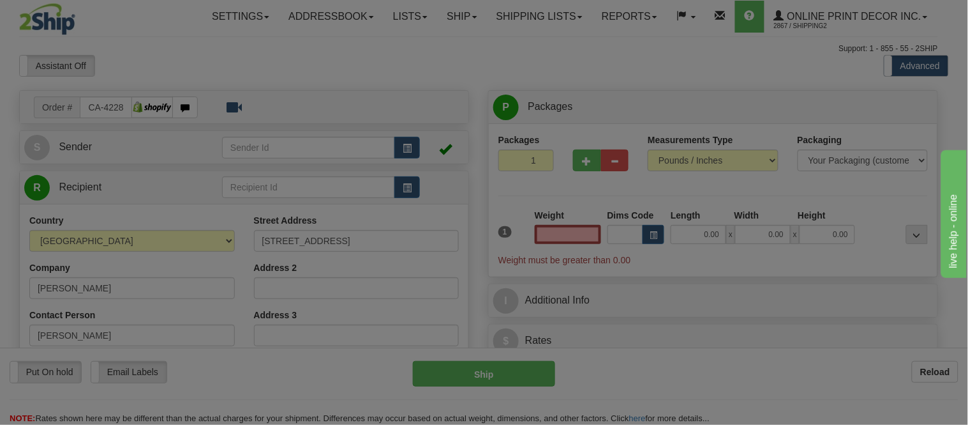
type input "[GEOGRAPHIC_DATA]"
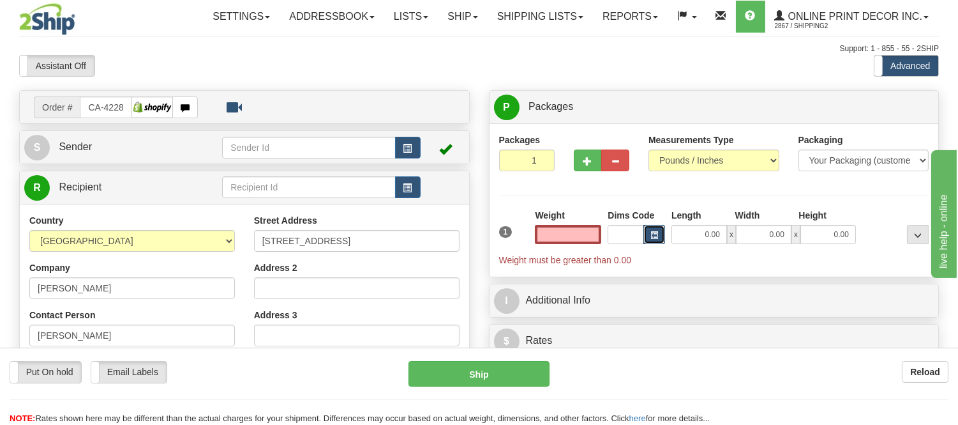
type input "0.00"
click at [652, 236] on span "button" at bounding box center [655, 235] width 8 height 7
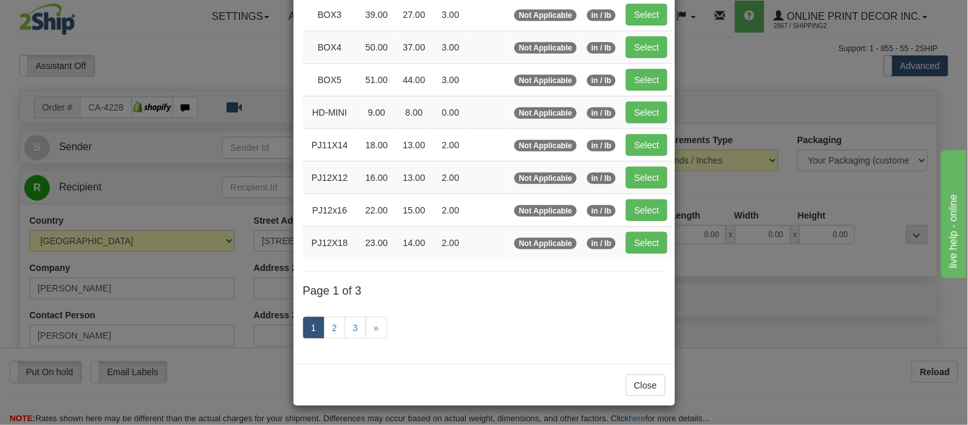
scroll to position [213, 0]
click at [331, 333] on link "2" at bounding box center [335, 327] width 22 height 22
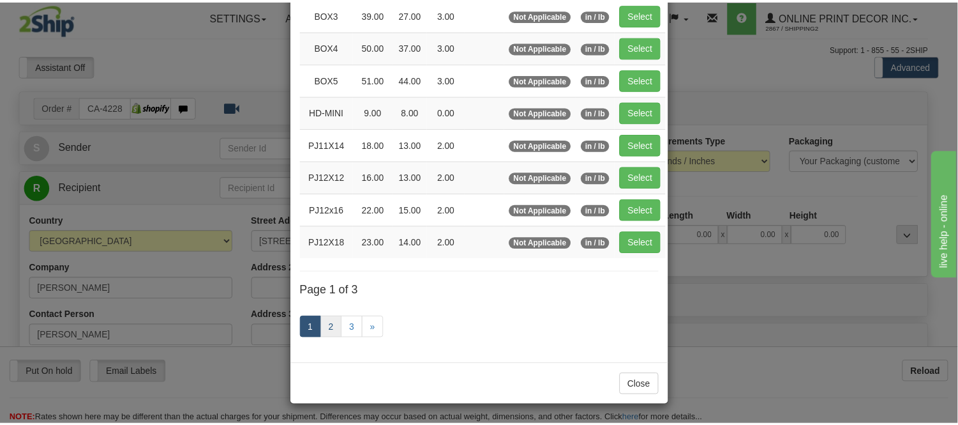
scroll to position [207, 0]
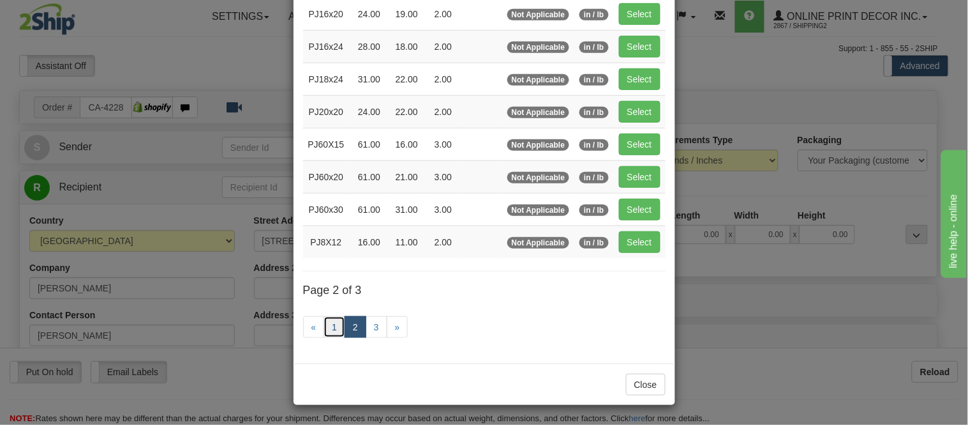
click at [331, 333] on link "1" at bounding box center [335, 327] width 22 height 22
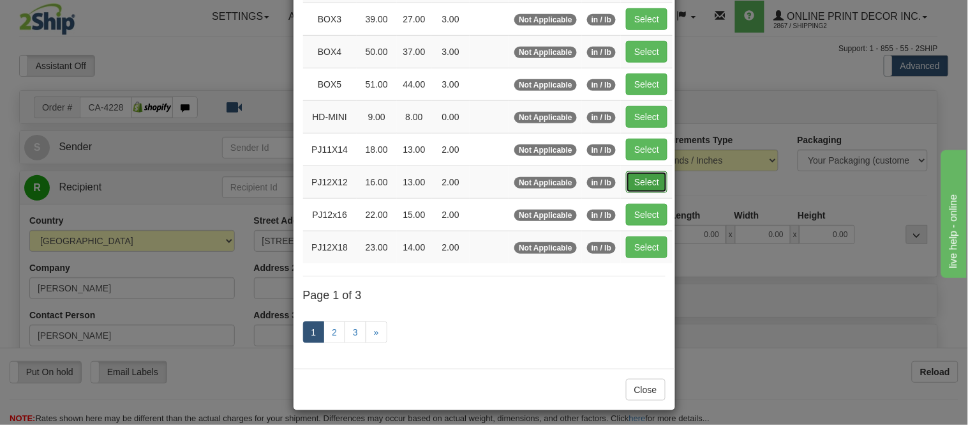
click at [652, 176] on button "Select" at bounding box center [646, 182] width 41 height 22
type input "PJ12X12"
type input "16.00"
type input "13.00"
type input "2.00"
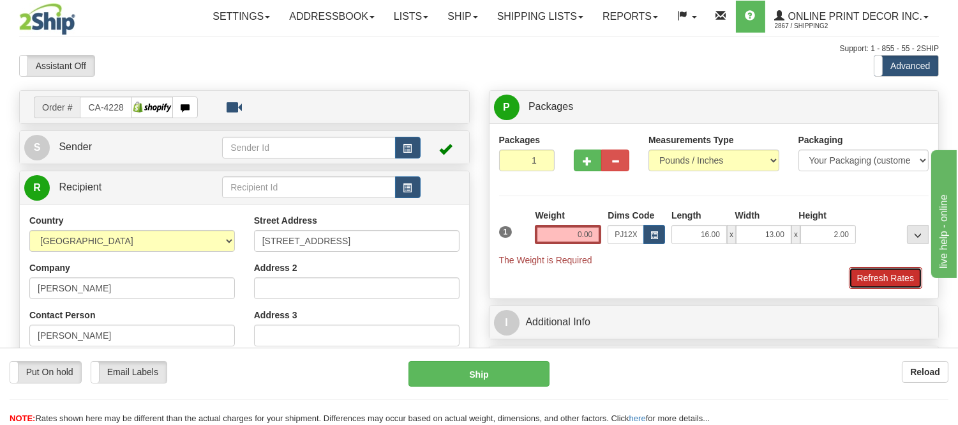
click at [880, 281] on button "Refresh Rates" at bounding box center [885, 278] width 73 height 22
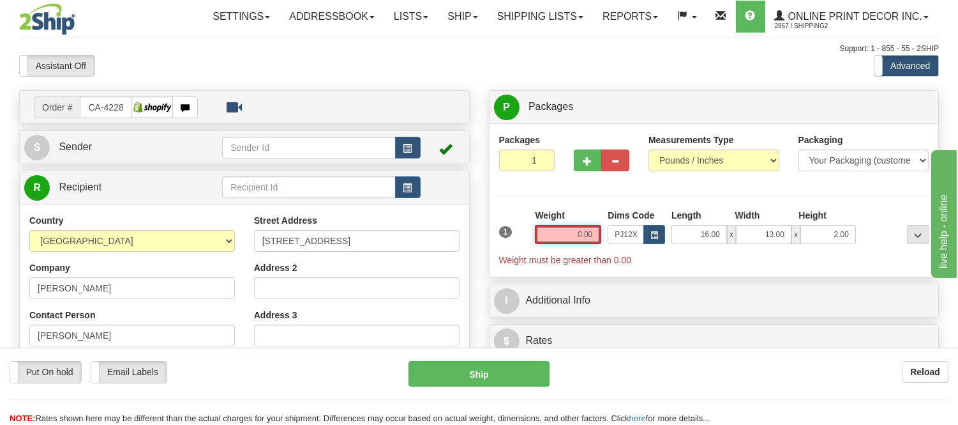
drag, startPoint x: 596, startPoint y: 232, endPoint x: 518, endPoint y: 231, distance: 78.5
click at [518, 231] on div "1 Weight 0.00 Dims Code x x" at bounding box center [714, 237] width 437 height 57
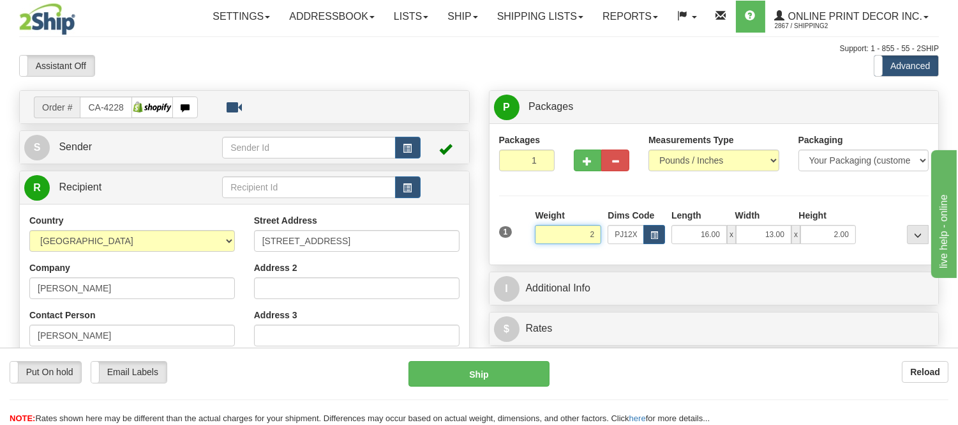
click button "Delete" at bounding box center [0, 0] width 0 height 0
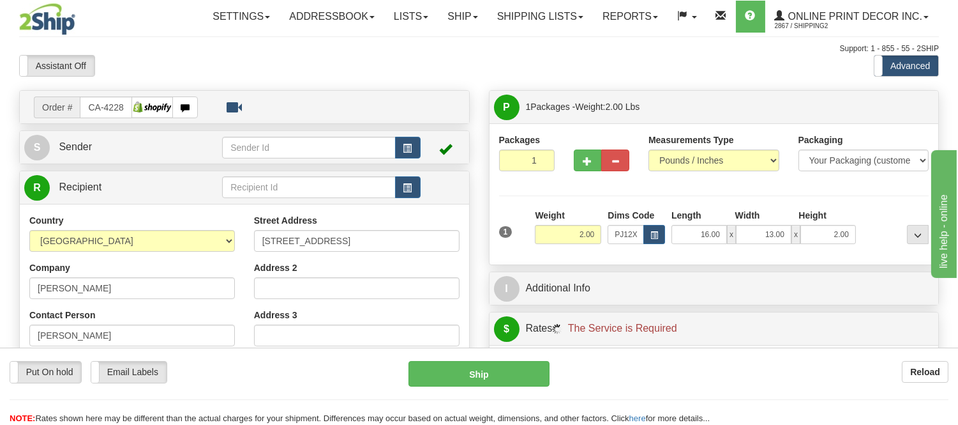
click at [847, 247] on div "1 Weight 2.00 Dims Code x x" at bounding box center [714, 231] width 437 height 45
drag, startPoint x: 594, startPoint y: 232, endPoint x: 508, endPoint y: 220, distance: 87.0
click at [508, 220] on div "1 Weight 2.00 Dims Code x x" at bounding box center [714, 231] width 437 height 45
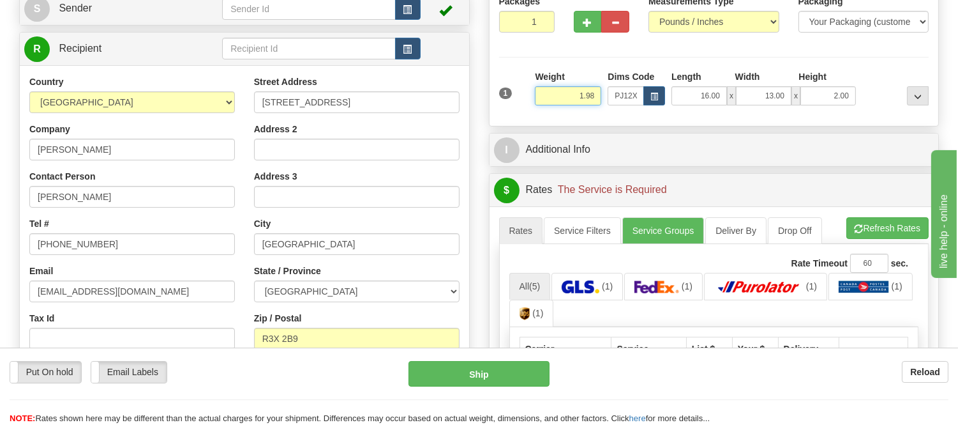
scroll to position [142, 0]
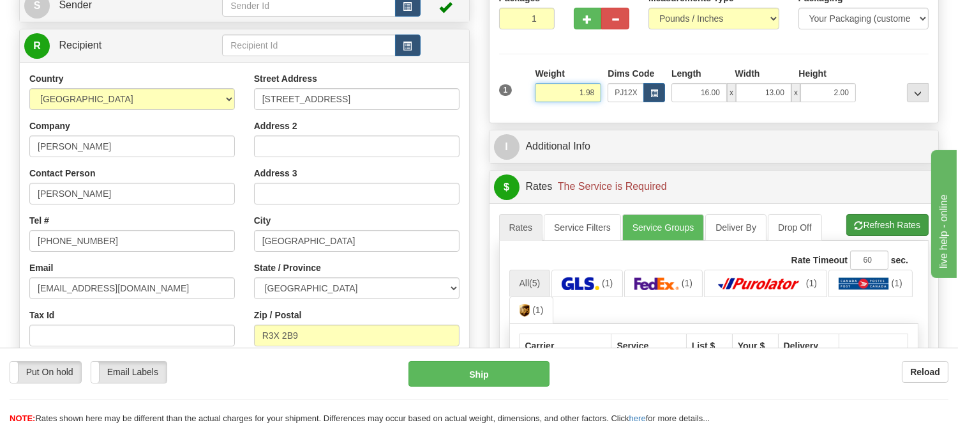
type input "1.98"
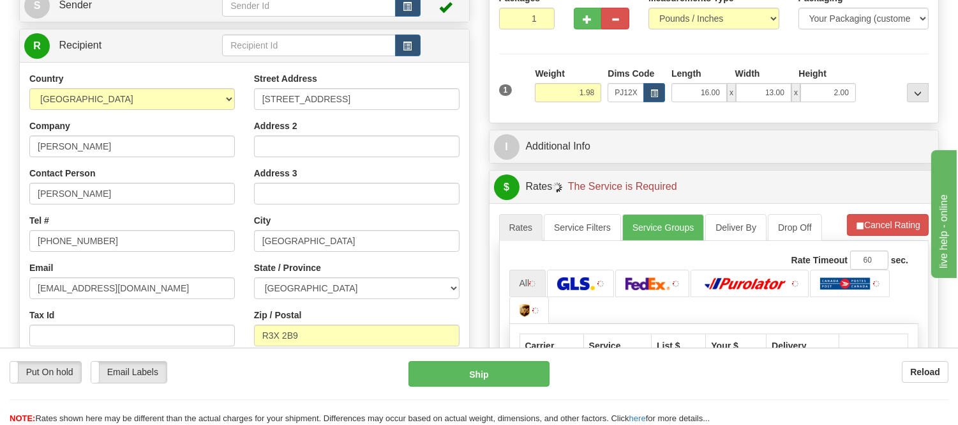
click at [853, 230] on li "Refresh Rates Cancel Rating" at bounding box center [888, 225] width 82 height 22
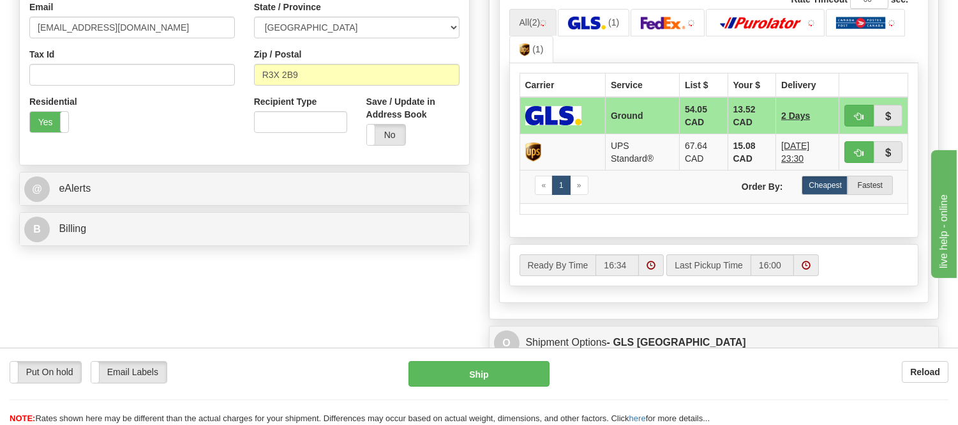
scroll to position [425, 0]
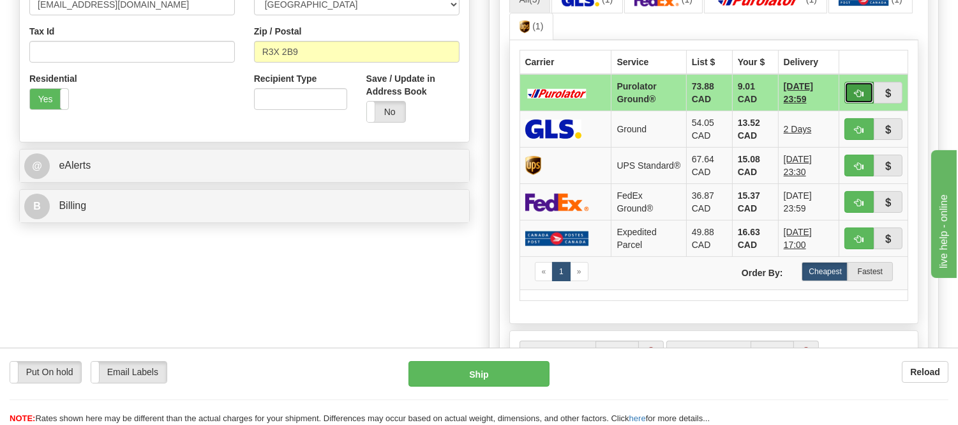
click at [855, 91] on span "button" at bounding box center [859, 93] width 9 height 8
type input "260"
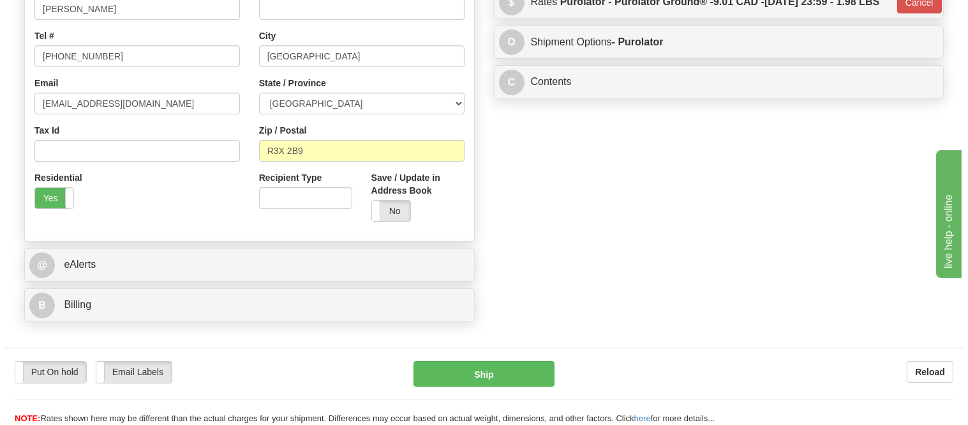
scroll to position [213, 0]
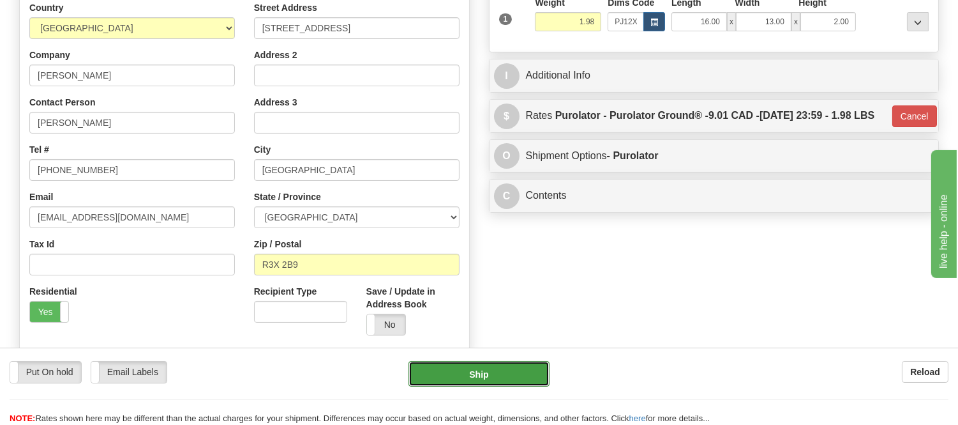
click at [513, 382] on button "Ship" at bounding box center [479, 374] width 140 height 26
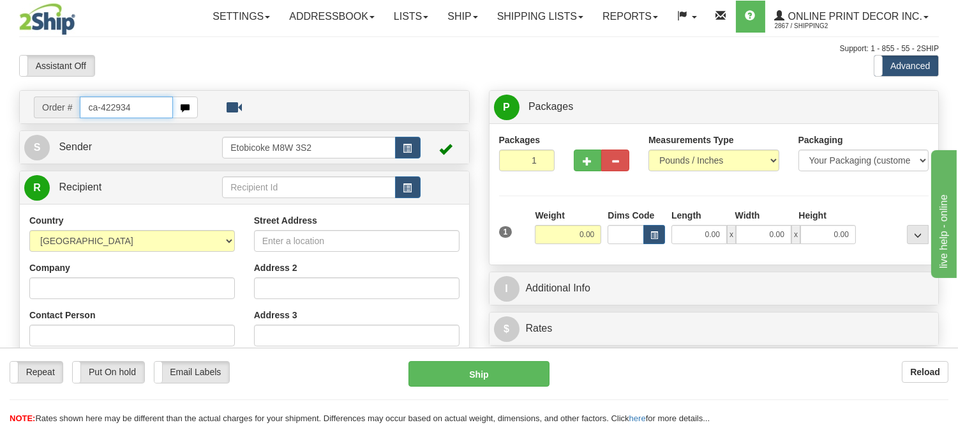
type input "ca-422934"
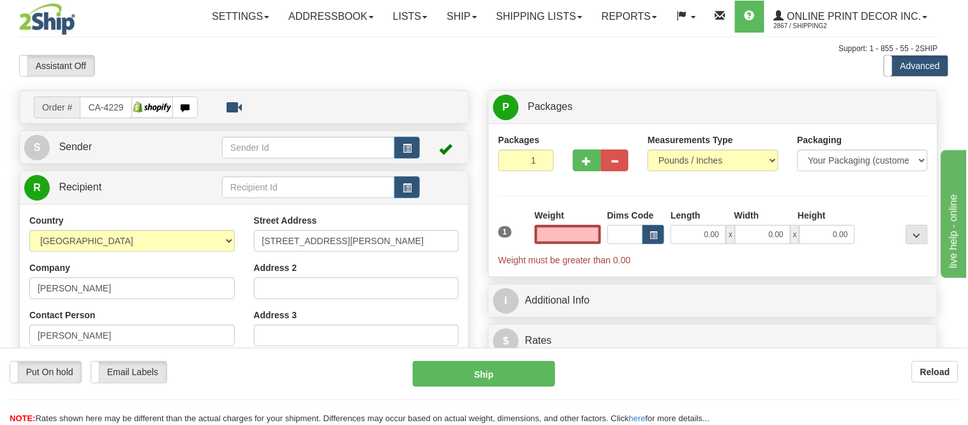
type input "ARKONA"
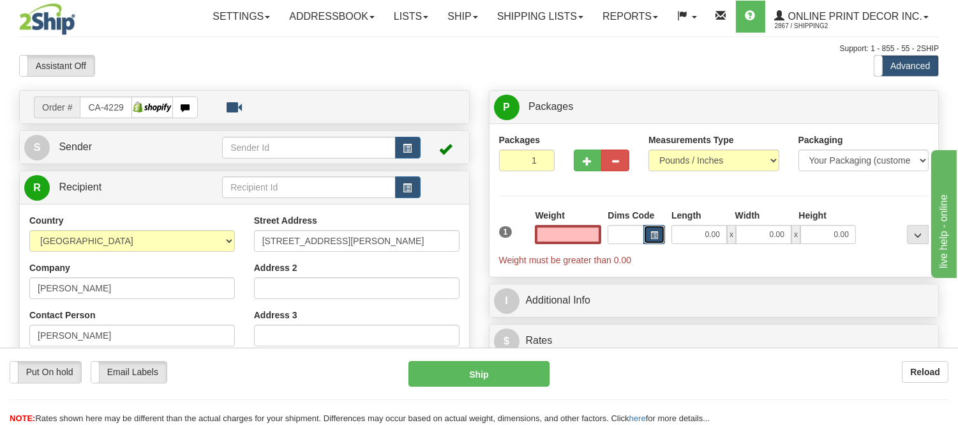
type input "0.00"
click at [654, 237] on span "button" at bounding box center [655, 235] width 8 height 7
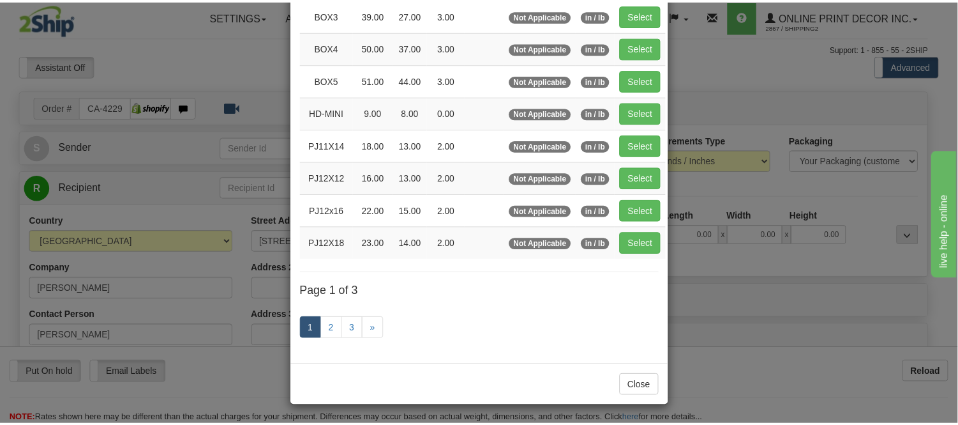
scroll to position [213, 0]
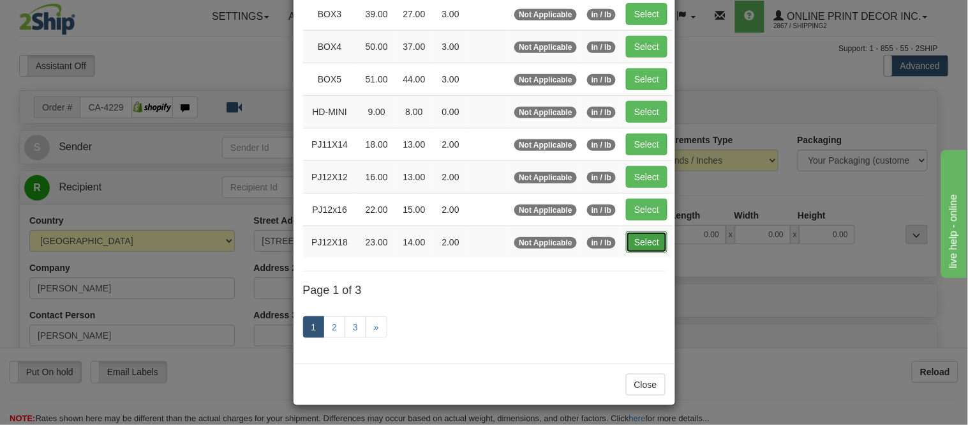
click at [638, 244] on button "Select" at bounding box center [646, 242] width 41 height 22
type input "PJ12X18"
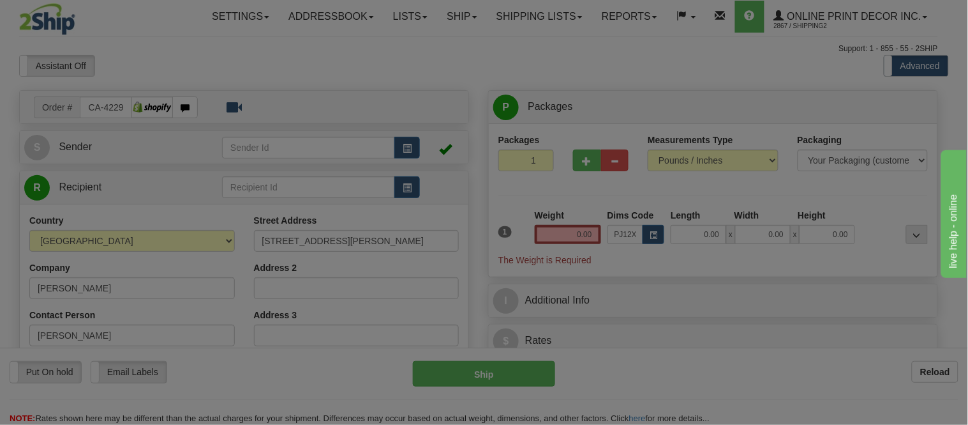
type input "23.00"
type input "14.00"
type input "2.00"
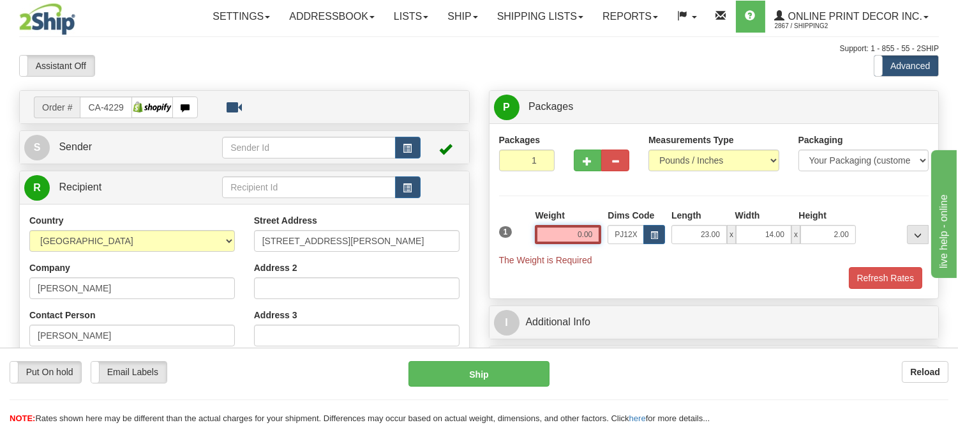
drag, startPoint x: 591, startPoint y: 232, endPoint x: 541, endPoint y: 249, distance: 53.1
click at [541, 249] on div "Weight 0.00" at bounding box center [568, 231] width 73 height 45
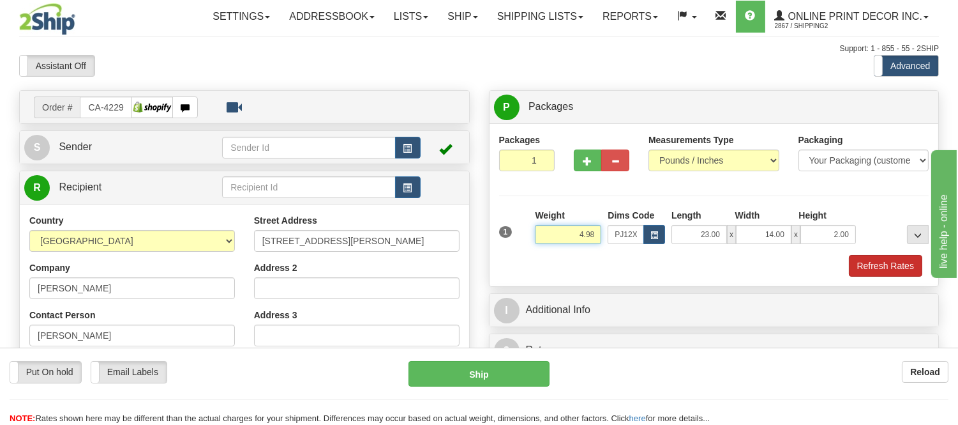
type input "4.98"
click at [866, 265] on button "Refresh Rates" at bounding box center [885, 266] width 73 height 22
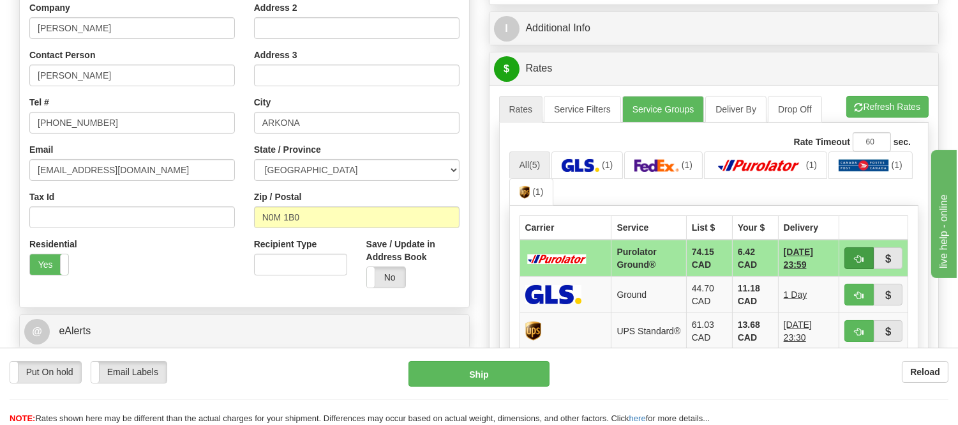
scroll to position [283, 0]
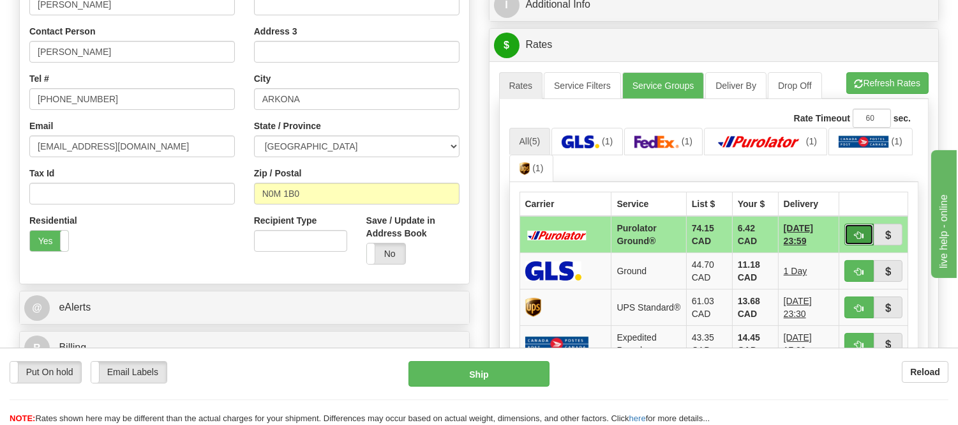
click at [858, 238] on span "button" at bounding box center [859, 235] width 9 height 8
type input "260"
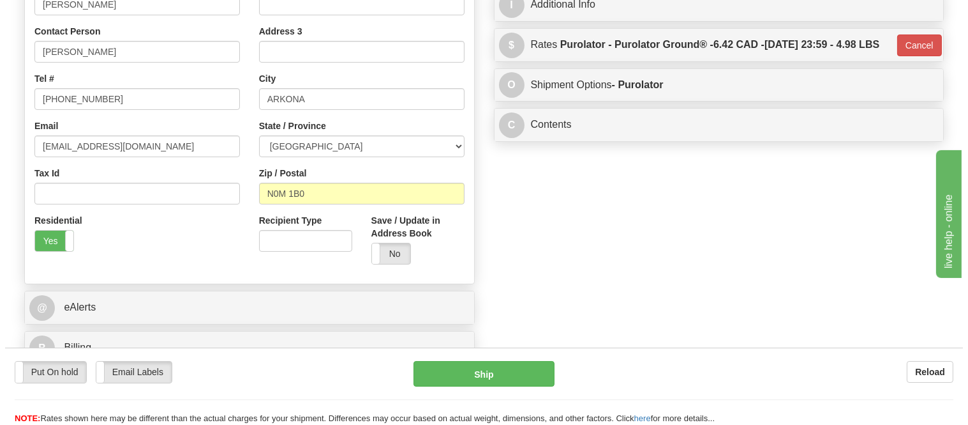
scroll to position [0, 0]
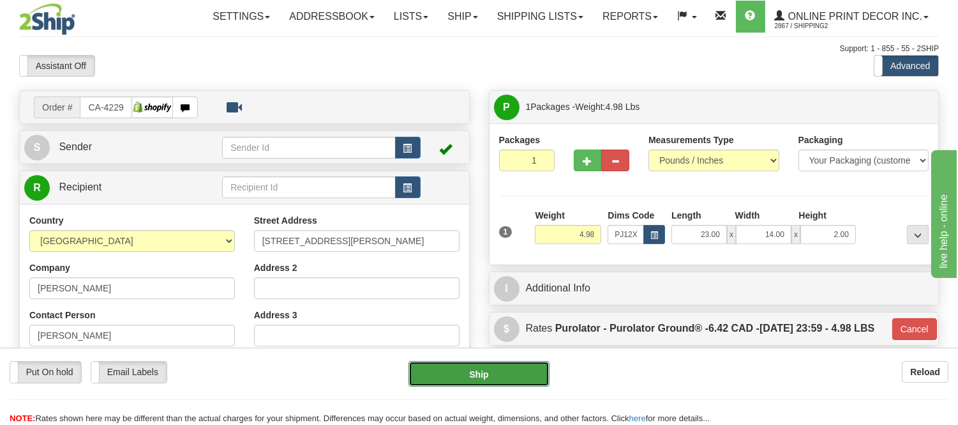
click at [467, 363] on button "Ship" at bounding box center [479, 374] width 140 height 26
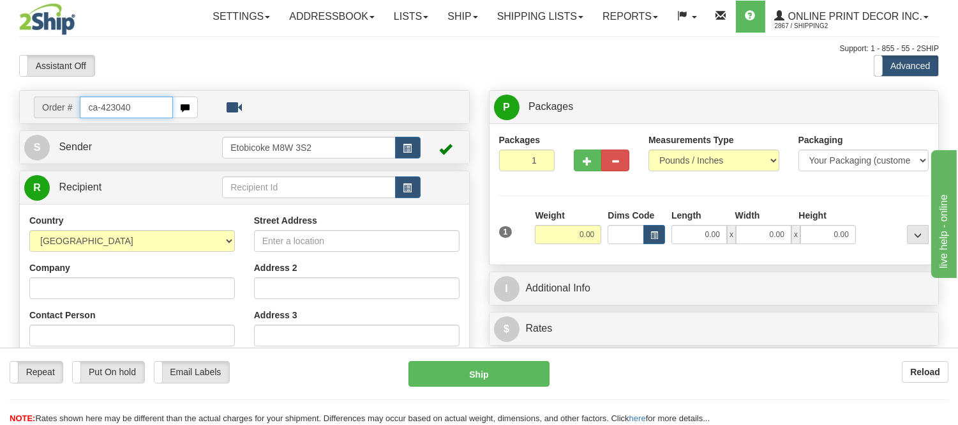
type input "ca-423040"
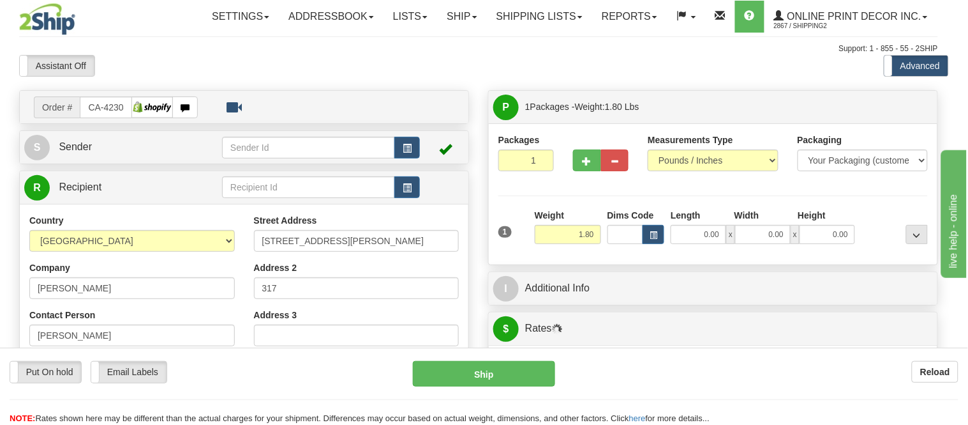
type input "[GEOGRAPHIC_DATA]"
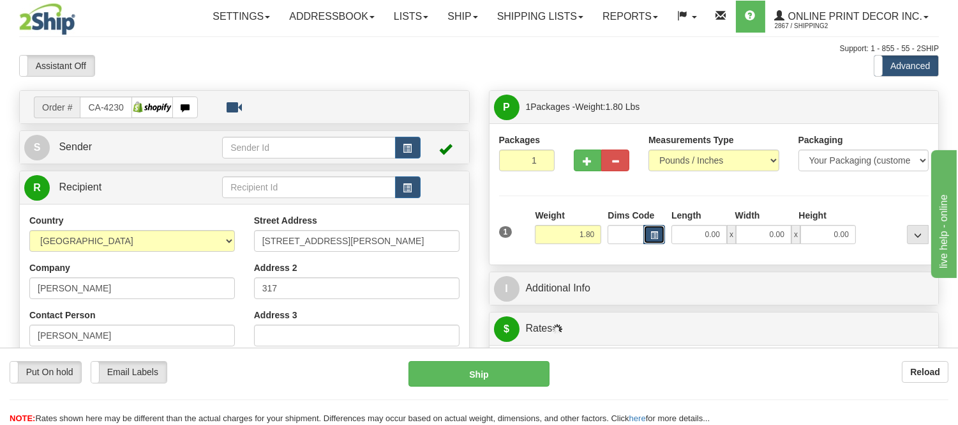
click at [660, 232] on button "button" at bounding box center [655, 234] width 22 height 19
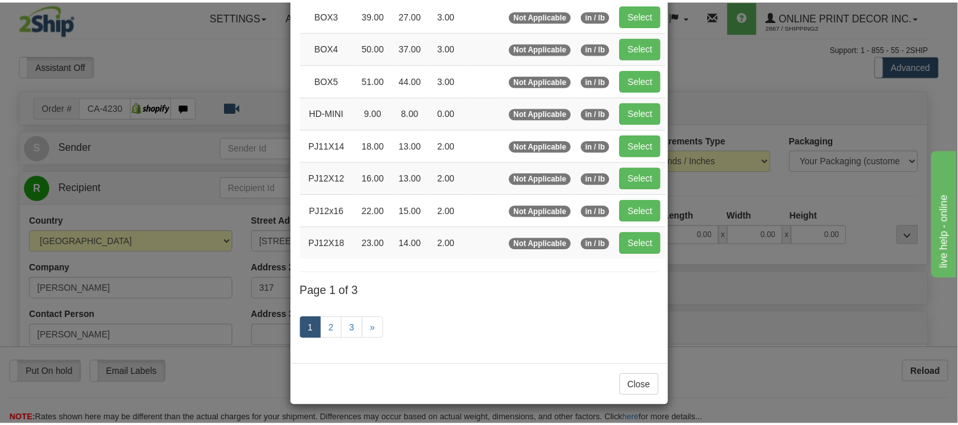
scroll to position [213, 0]
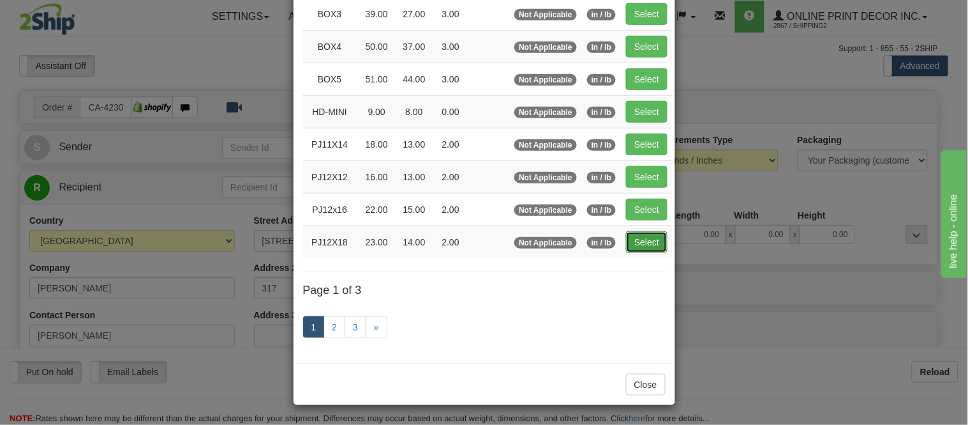
click at [635, 241] on button "Select" at bounding box center [646, 242] width 41 height 22
type input "PJ12X18"
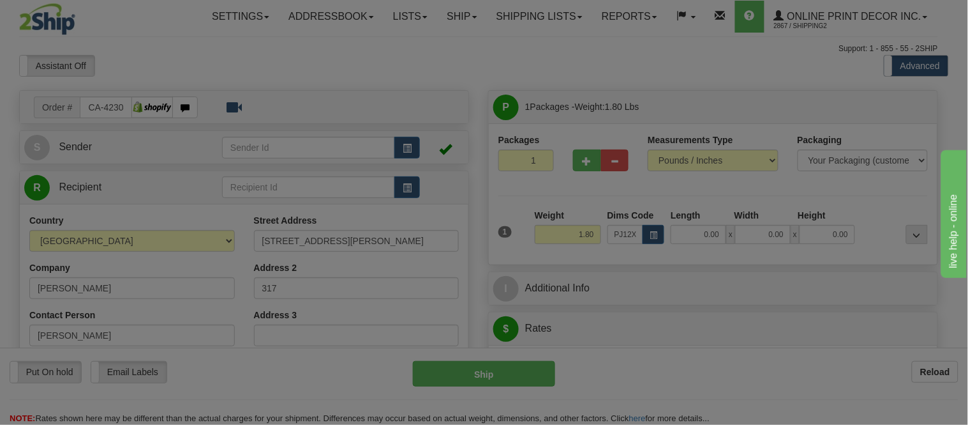
type input "23.00"
type input "14.00"
type input "2.00"
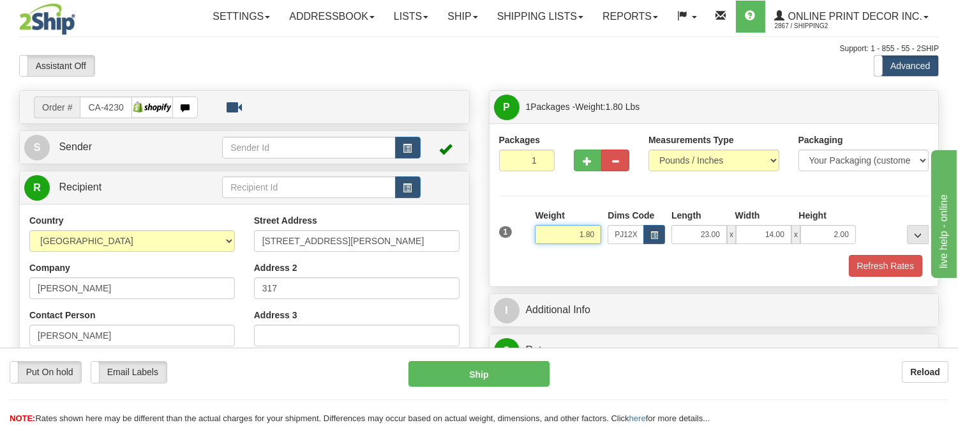
drag, startPoint x: 596, startPoint y: 231, endPoint x: 534, endPoint y: 237, distance: 62.2
click at [534, 237] on div "Weight 1.80" at bounding box center [568, 231] width 73 height 45
type input "2.10"
click at [863, 277] on div "Packages 1 1 Measurements Type" at bounding box center [714, 204] width 449 height 163
click at [863, 257] on div "1 Weight 2.10 Dims Code PJ12X18 Length Width Height x x" at bounding box center [714, 243] width 430 height 68
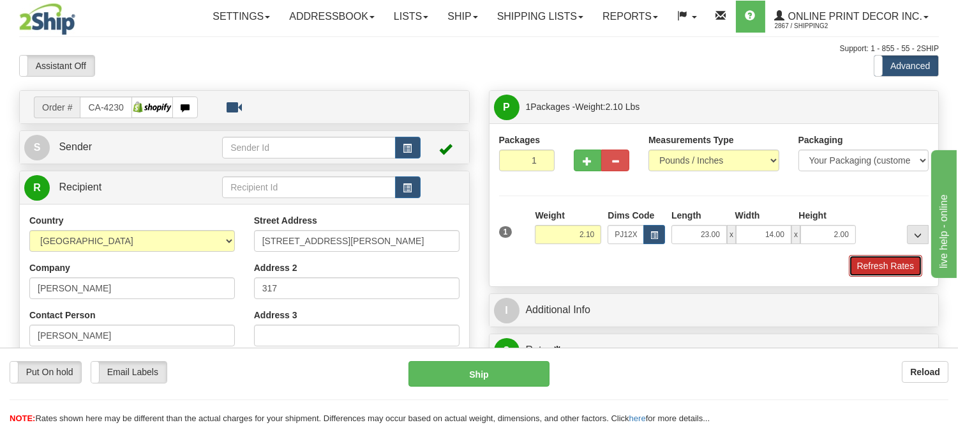
click at [863, 259] on button "Refresh Rates" at bounding box center [885, 266] width 73 height 22
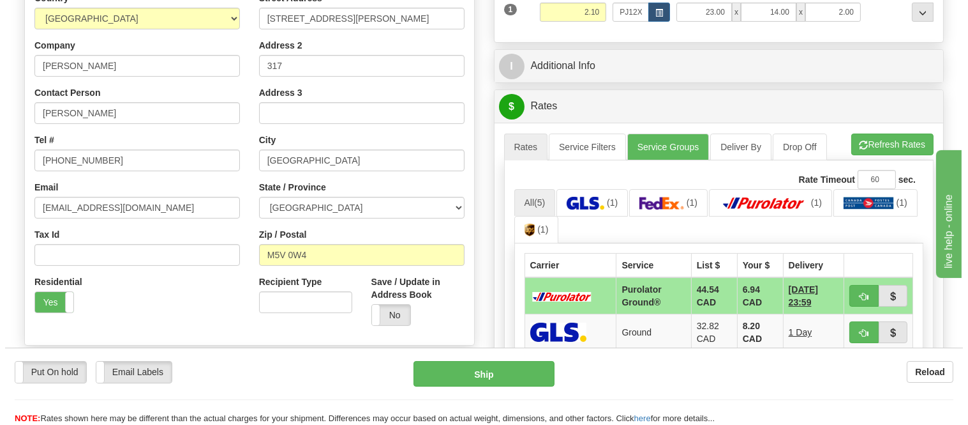
scroll to position [283, 0]
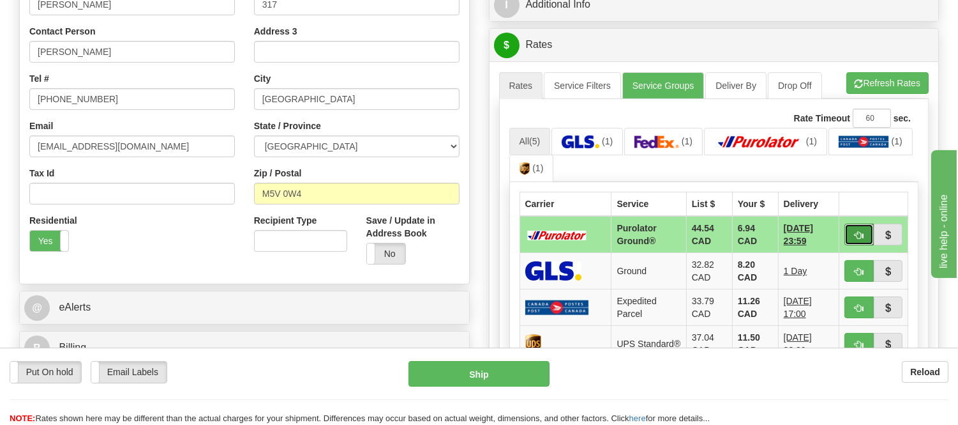
click at [859, 238] on span "button" at bounding box center [859, 235] width 9 height 8
type input "260"
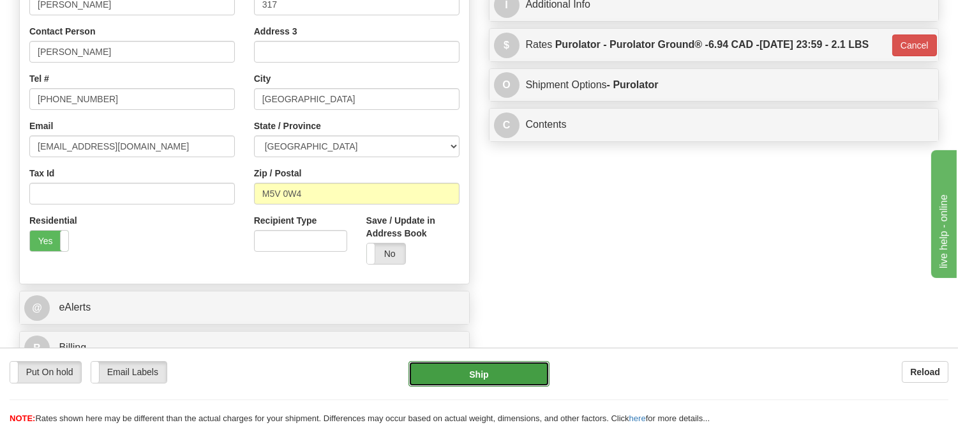
click at [477, 365] on button "Ship" at bounding box center [479, 374] width 140 height 26
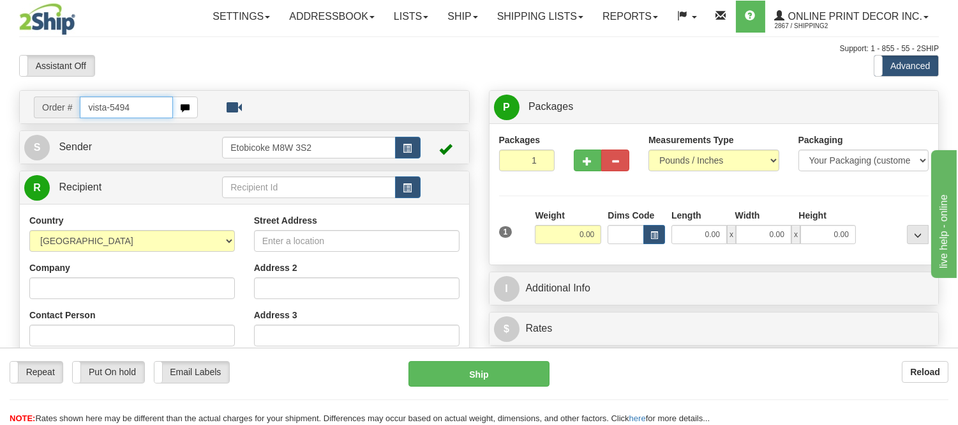
type input "vista-5494"
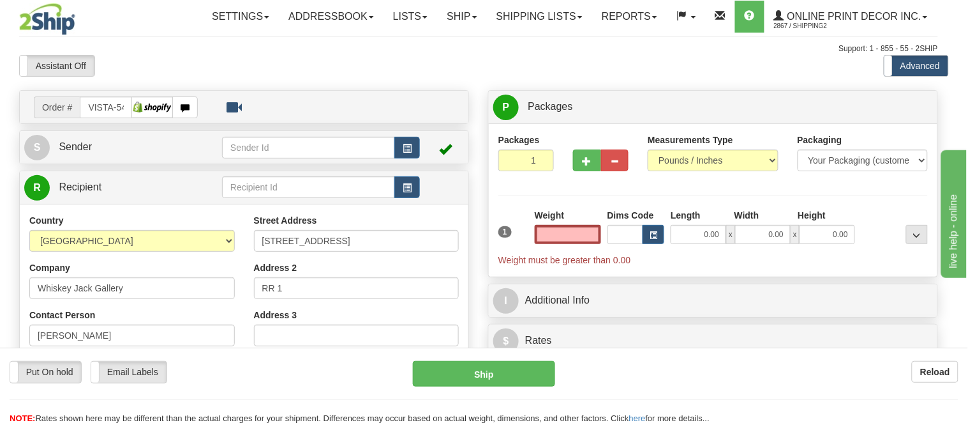
type input "[PERSON_NAME] BAY"
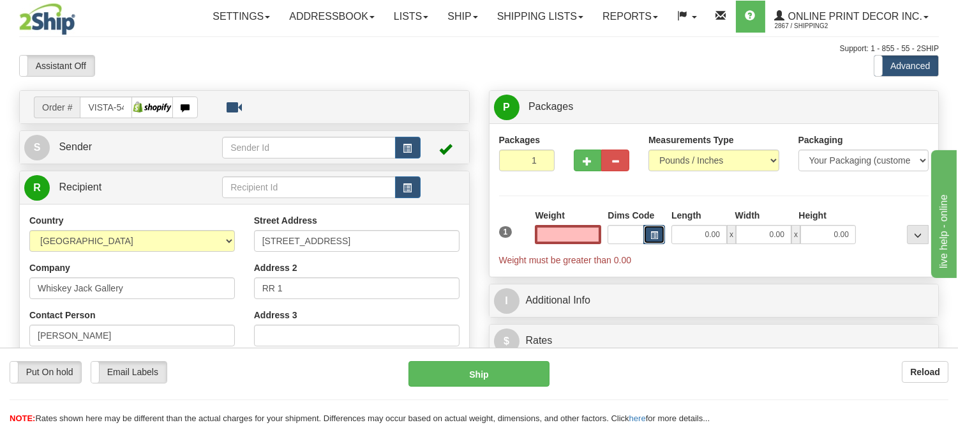
type input "0.00"
click at [648, 234] on button "button" at bounding box center [655, 234] width 22 height 19
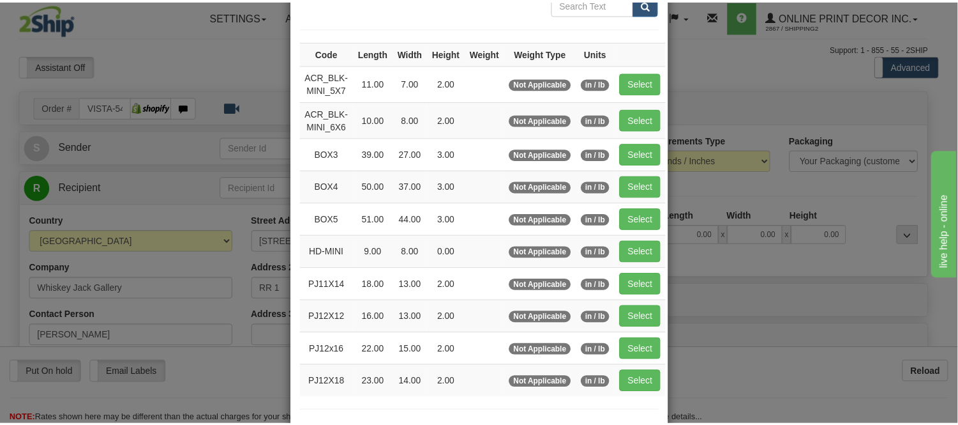
scroll to position [142, 0]
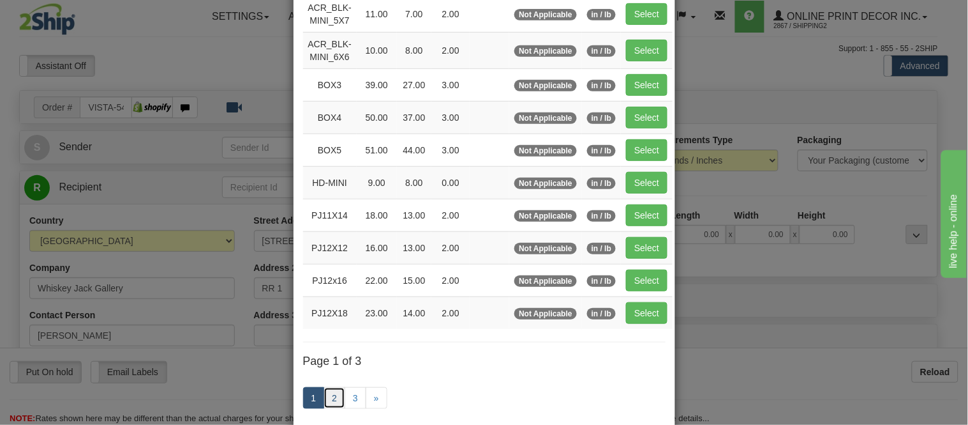
click at [332, 400] on link "2" at bounding box center [335, 398] width 22 height 22
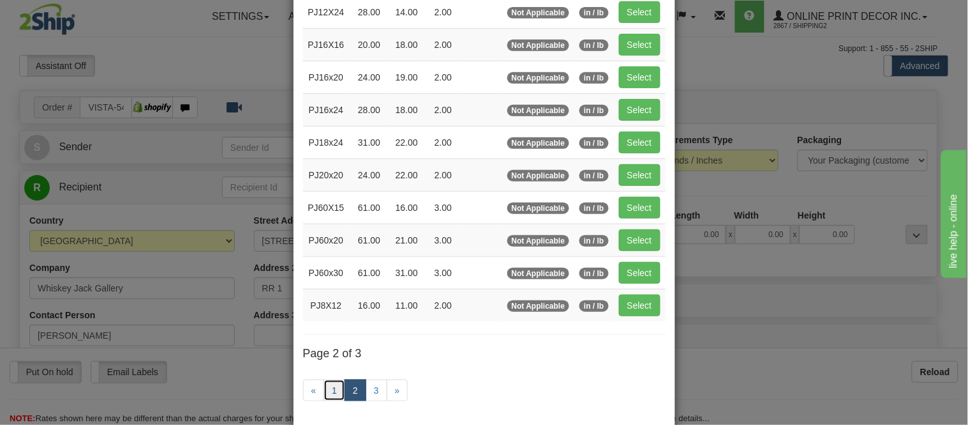
click at [332, 400] on link "1" at bounding box center [335, 390] width 22 height 22
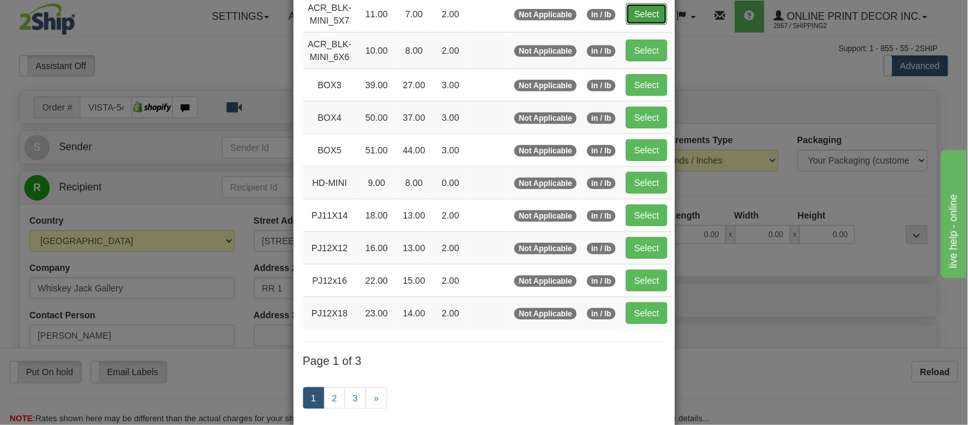
click at [642, 15] on button "Select" at bounding box center [646, 14] width 41 height 22
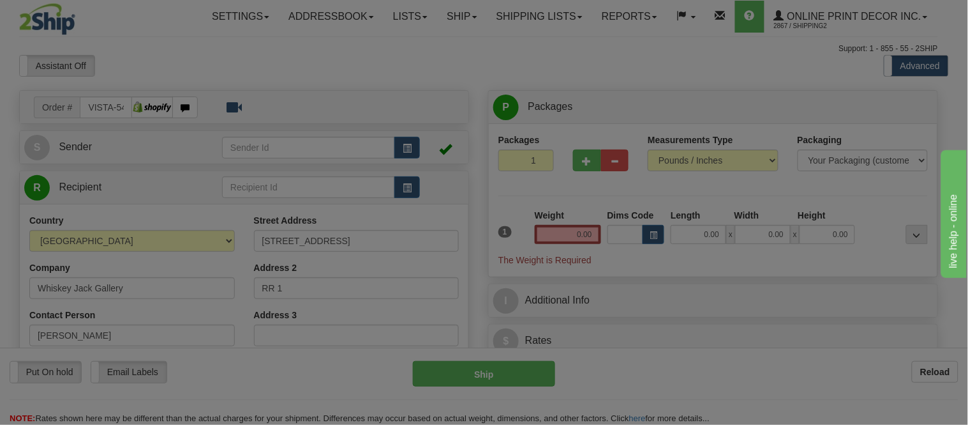
type input "ACR_BLK-MINI_5X7"
type input "11.00"
type input "7.00"
type input "2.00"
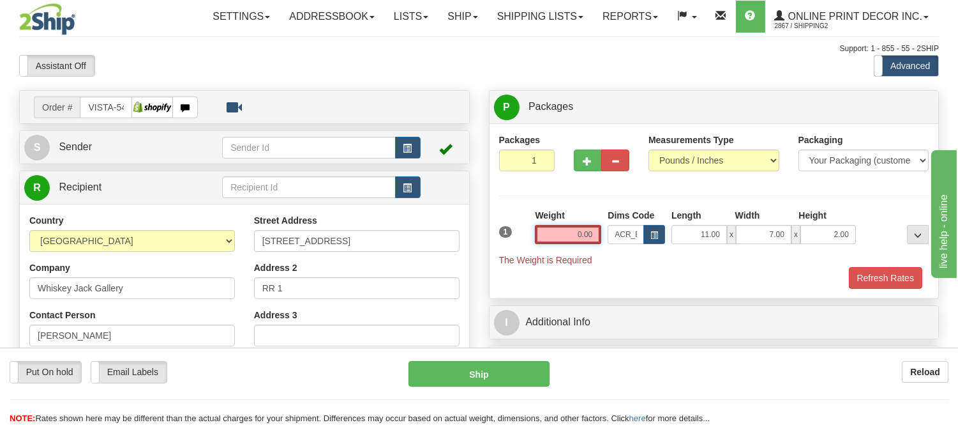
drag, startPoint x: 594, startPoint y: 232, endPoint x: 517, endPoint y: 235, distance: 76.7
click at [517, 235] on div "1 Weight 0.00 Dims Code x x" at bounding box center [714, 237] width 437 height 57
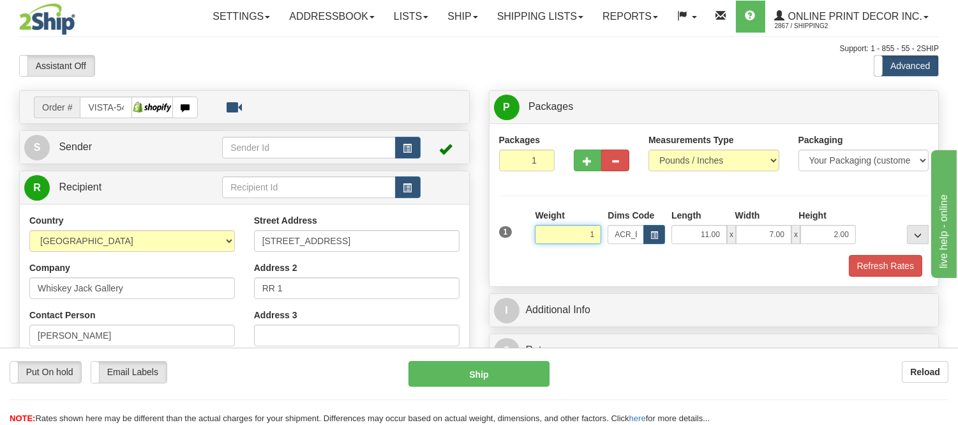
click button "Delete" at bounding box center [0, 0] width 0 height 0
type input "1.00"
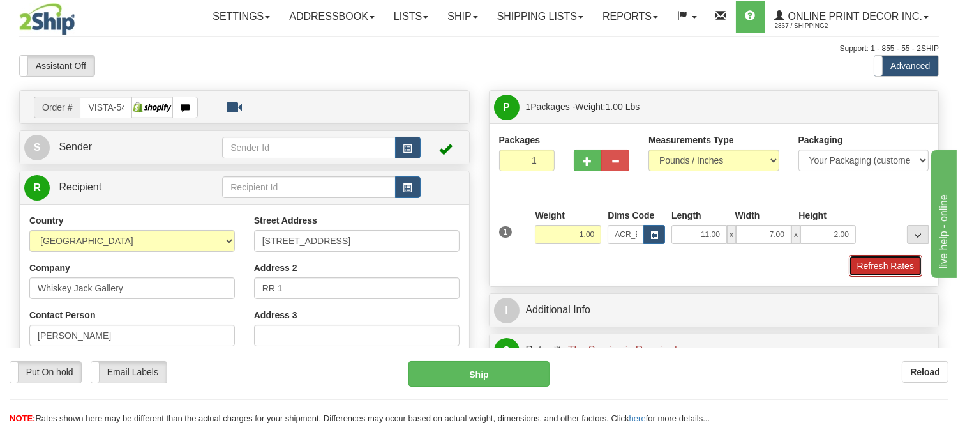
click at [889, 276] on button "Refresh Rates" at bounding box center [885, 266] width 73 height 22
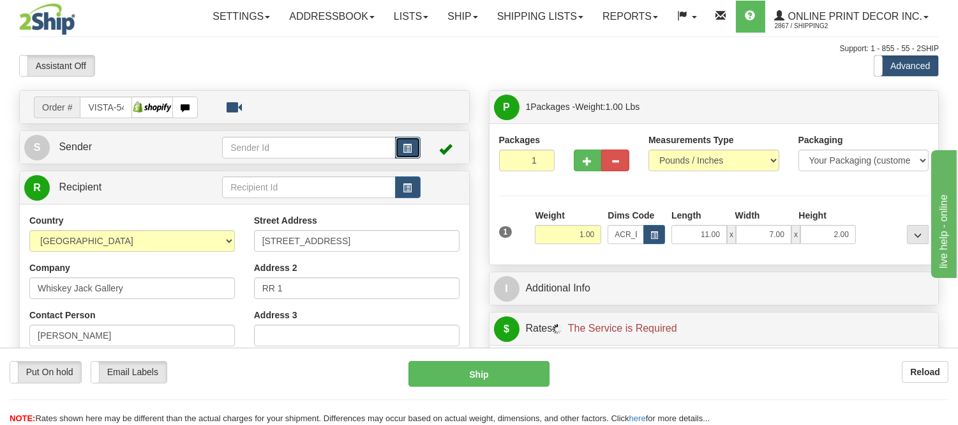
click at [412, 144] on button "button" at bounding box center [408, 148] width 26 height 22
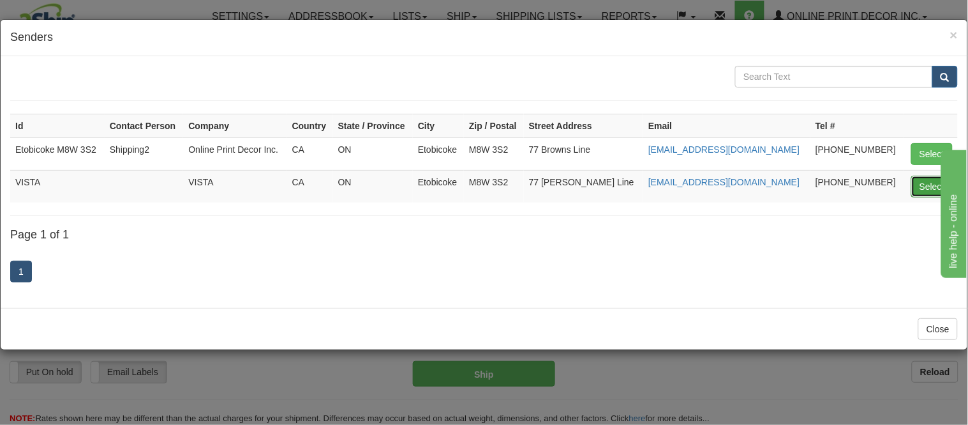
click at [927, 177] on button "Select" at bounding box center [932, 187] width 41 height 22
type input "VISTA"
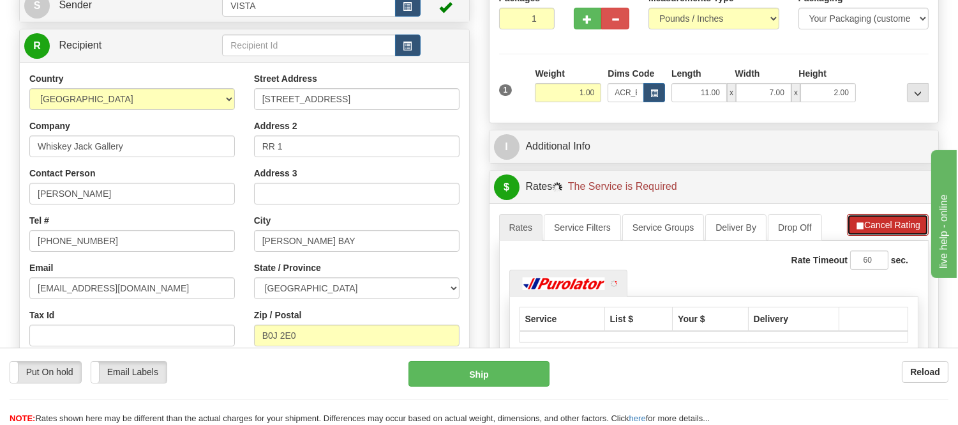
click at [882, 230] on button "Cancel Rating" at bounding box center [888, 225] width 82 height 22
click at [882, 230] on button "Refresh Rates" at bounding box center [888, 225] width 82 height 22
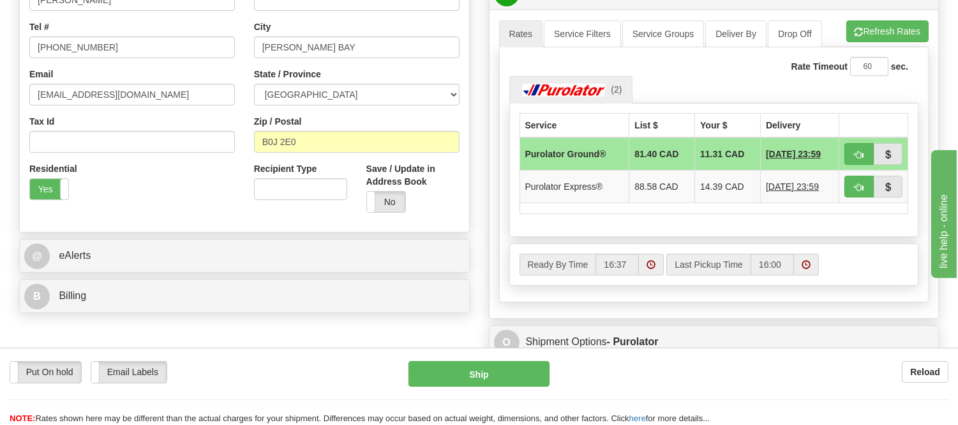
scroll to position [354, 0]
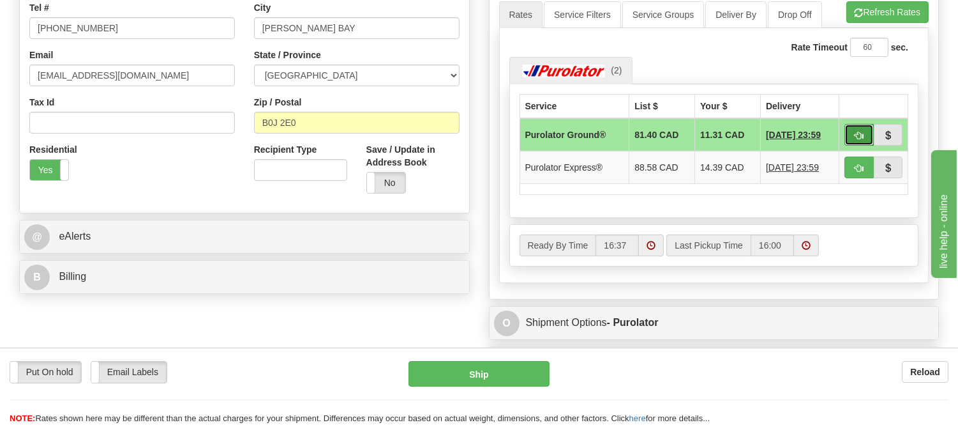
click at [855, 137] on span "button" at bounding box center [859, 136] width 9 height 8
type input "260"
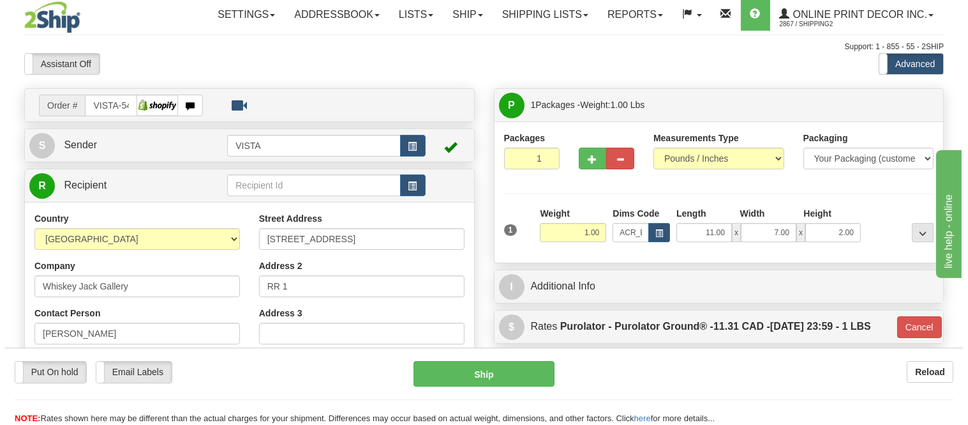
scroll to position [0, 0]
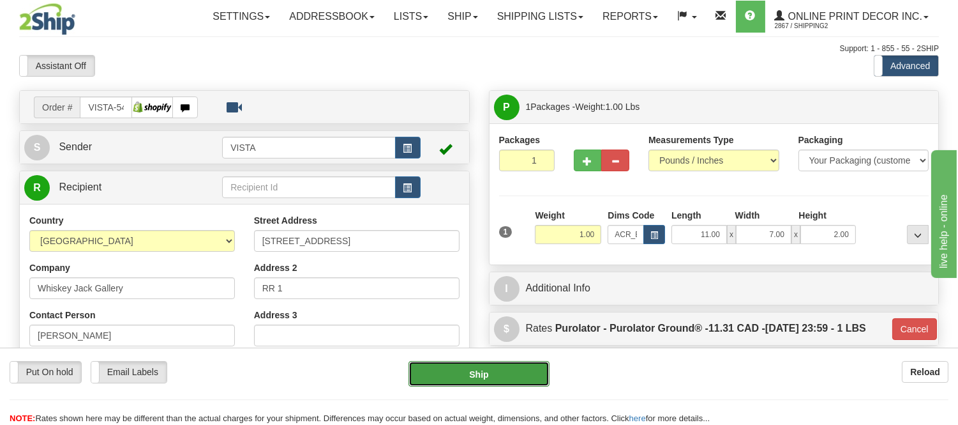
click at [447, 369] on button "Ship" at bounding box center [479, 374] width 140 height 26
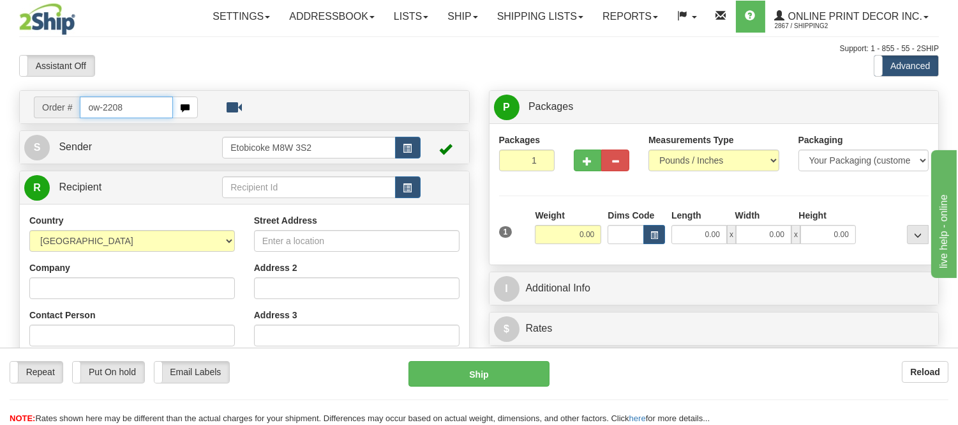
type input "ow-2208"
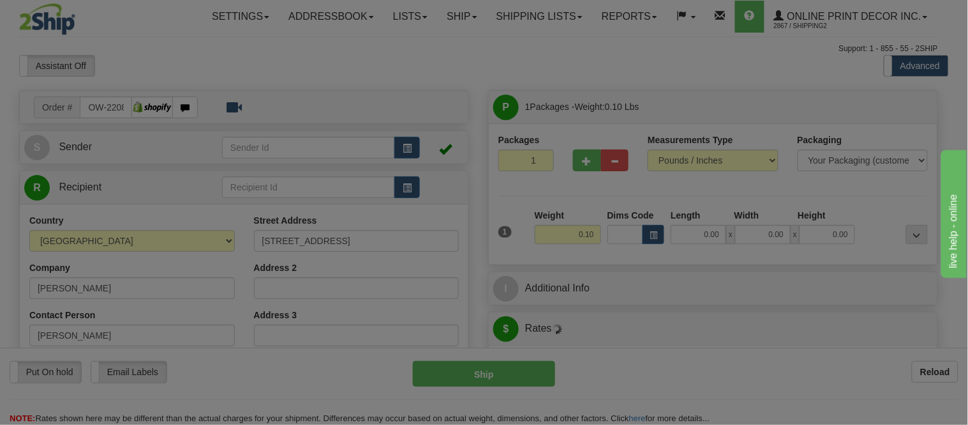
type input "MCMASTERVILLE"
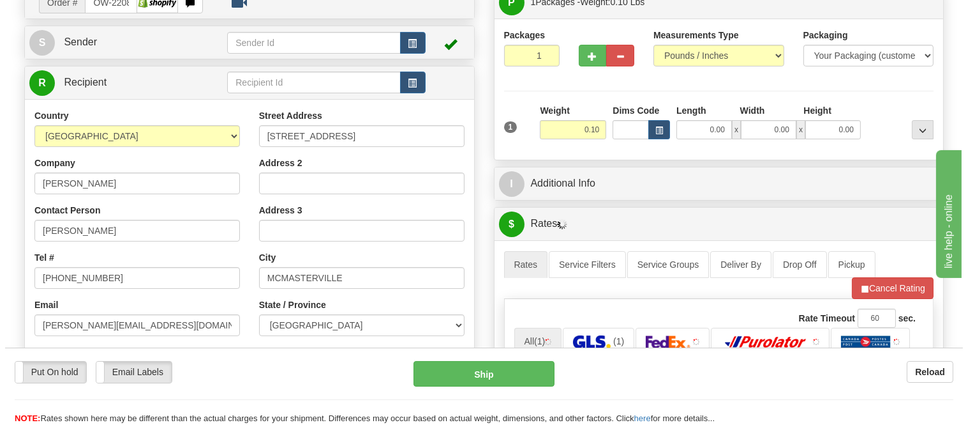
scroll to position [142, 0]
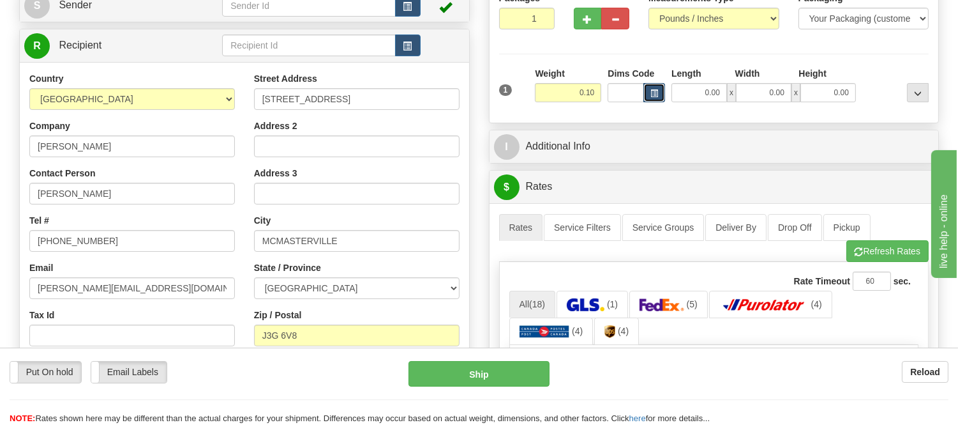
click at [652, 90] on span "button" at bounding box center [655, 93] width 8 height 7
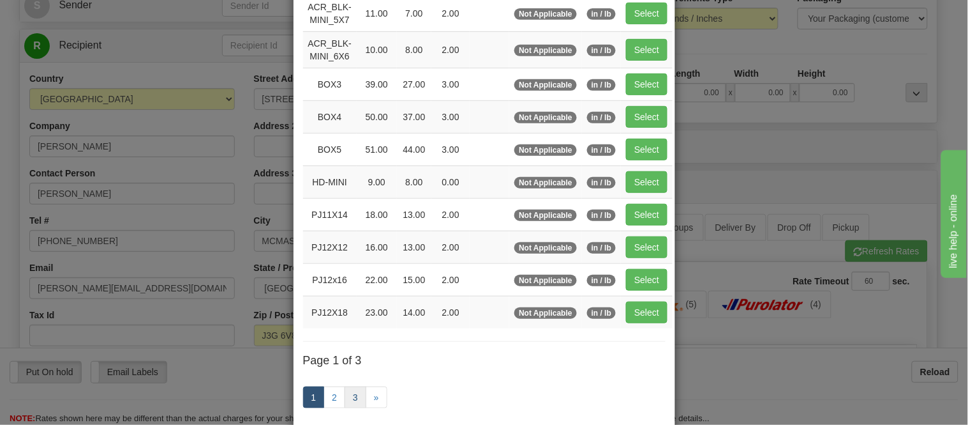
scroll to position [213, 0]
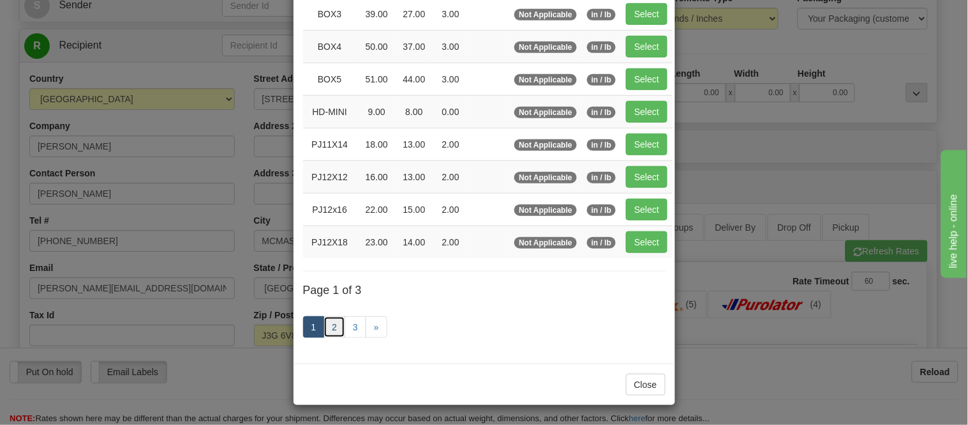
click at [324, 328] on link "2" at bounding box center [335, 327] width 22 height 22
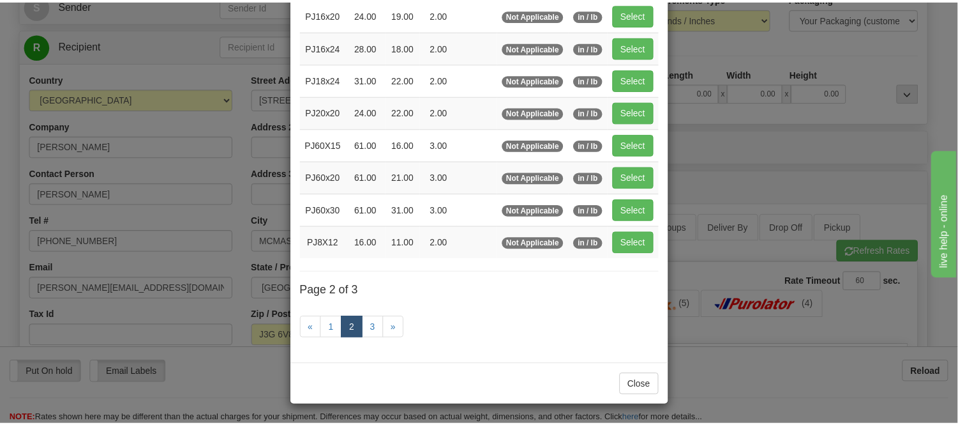
scroll to position [207, 0]
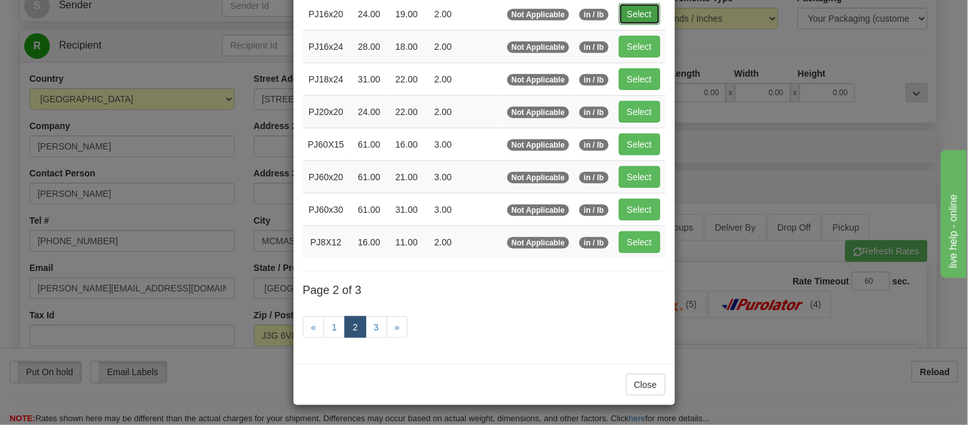
click at [629, 3] on button "Select" at bounding box center [639, 14] width 41 height 22
type input "PJ16x20"
type input "24.00"
type input "19.00"
type input "2.00"
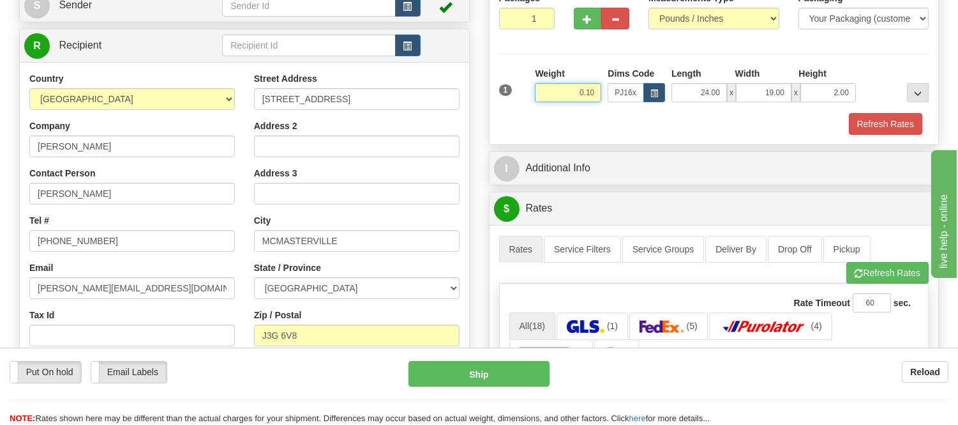
drag, startPoint x: 597, startPoint y: 88, endPoint x: 517, endPoint y: 77, distance: 80.6
click at [517, 77] on div "1 Weight 0.10 Dims Code x x" at bounding box center [714, 89] width 437 height 45
type input "2.20"
click at [864, 132] on button "Refresh Rates" at bounding box center [885, 124] width 73 height 22
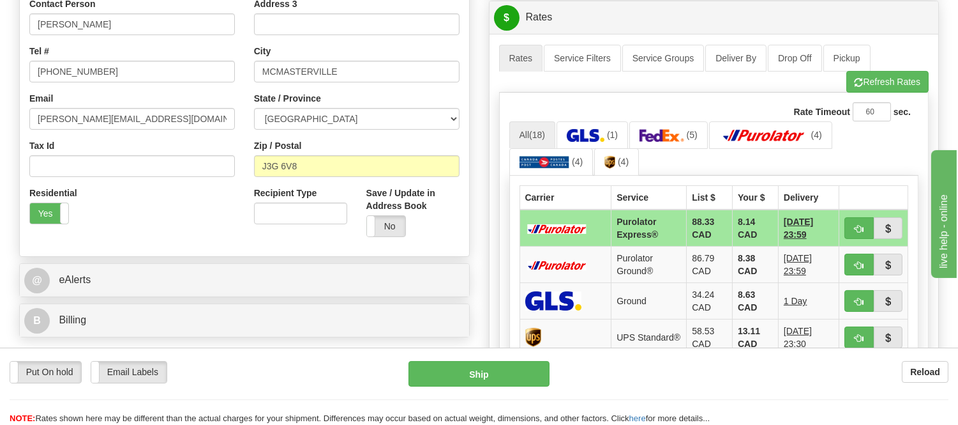
scroll to position [354, 0]
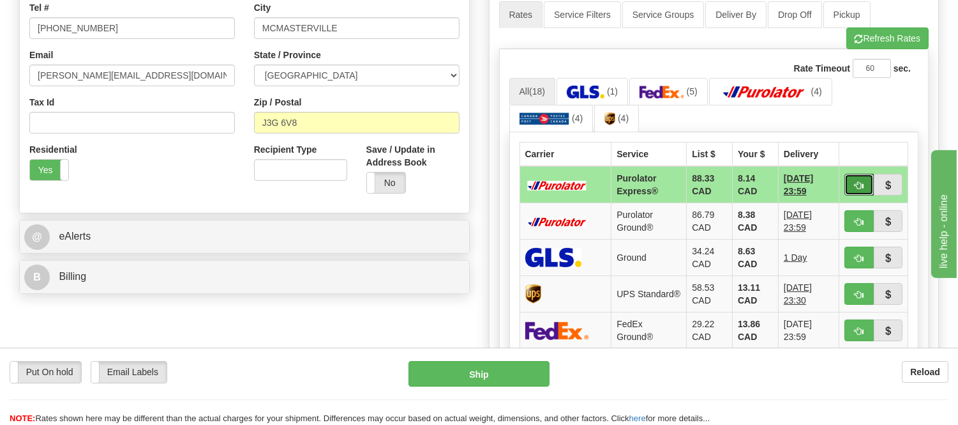
click at [853, 192] on button "button" at bounding box center [859, 185] width 29 height 22
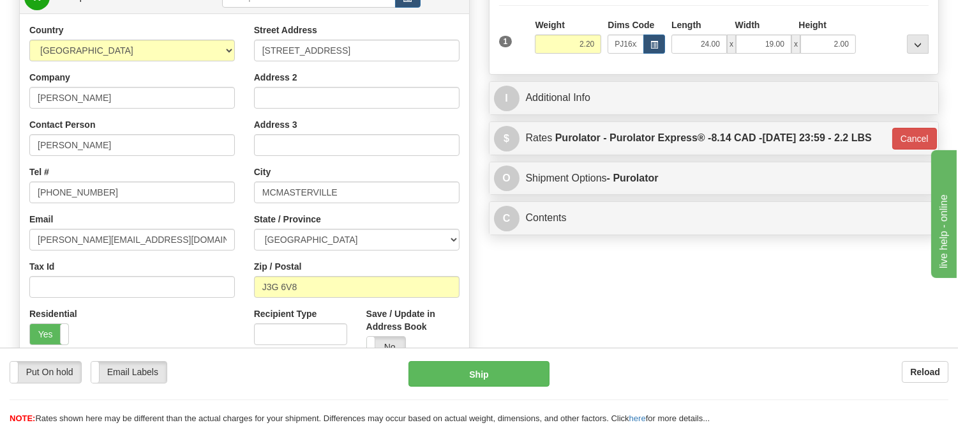
scroll to position [142, 0]
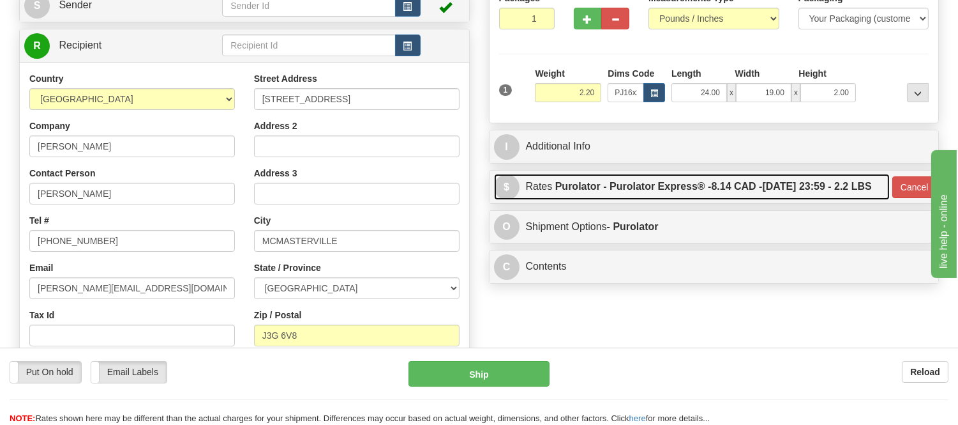
click at [697, 199] on label "Purolator - Purolator Express® - 8.14 CAD - 09/17/2025 23:59 - 2.2 LBS" at bounding box center [713, 187] width 317 height 26
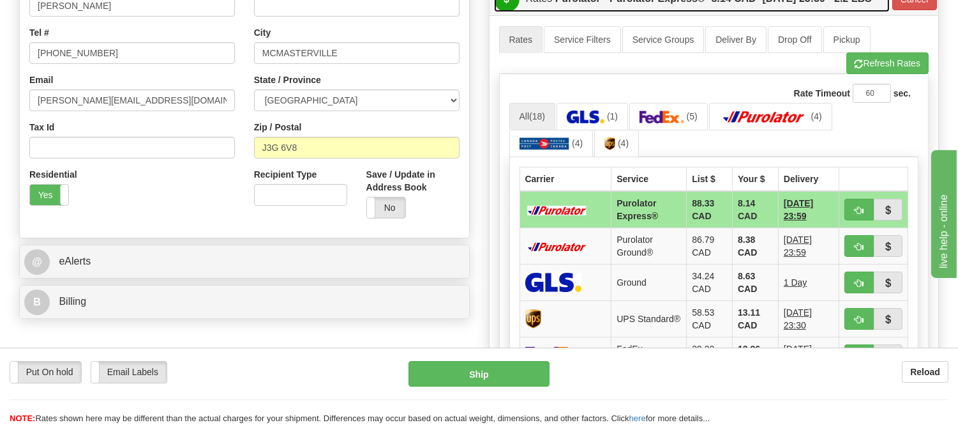
scroll to position [354, 0]
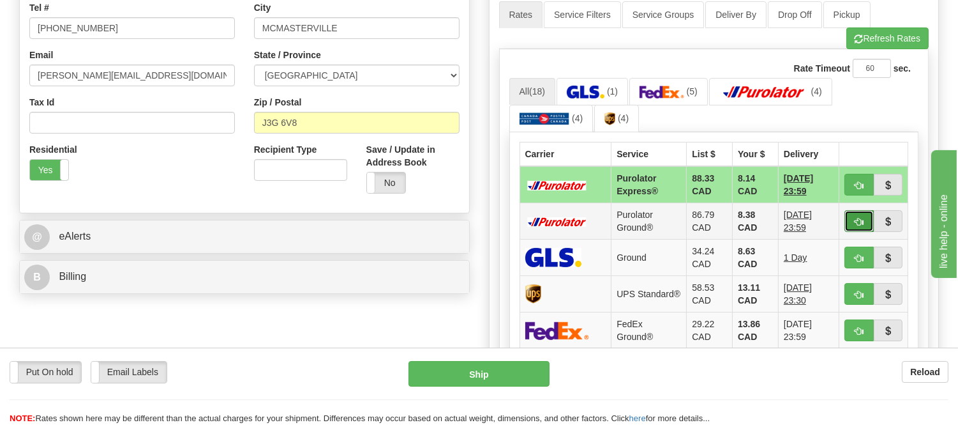
click at [858, 232] on button "button" at bounding box center [859, 221] width 29 height 22
type input "260"
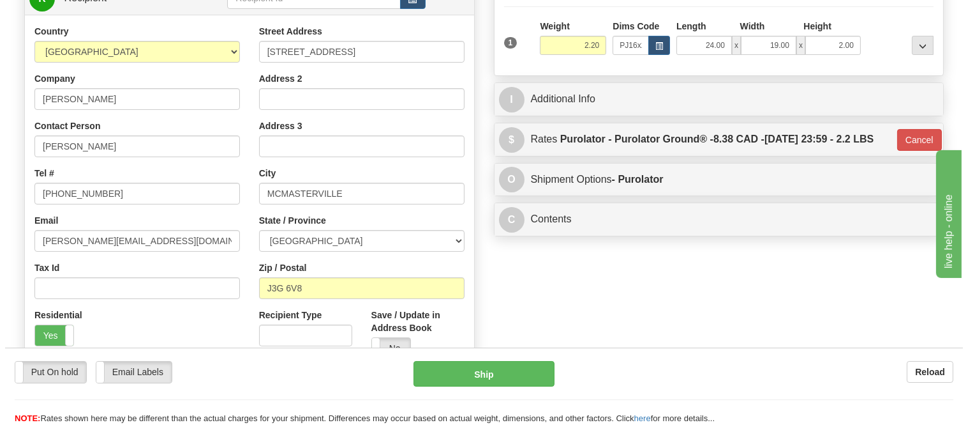
scroll to position [142, 0]
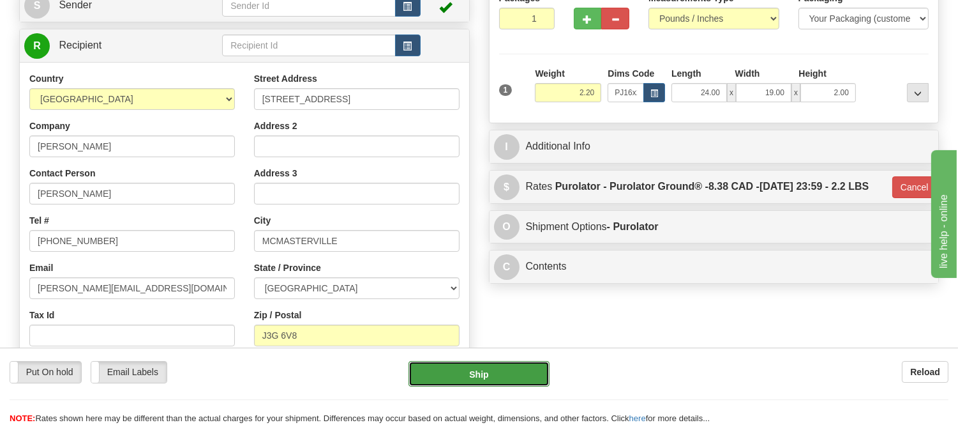
click at [489, 368] on button "Ship" at bounding box center [479, 374] width 140 height 26
